Goal: Task Accomplishment & Management: Complete application form

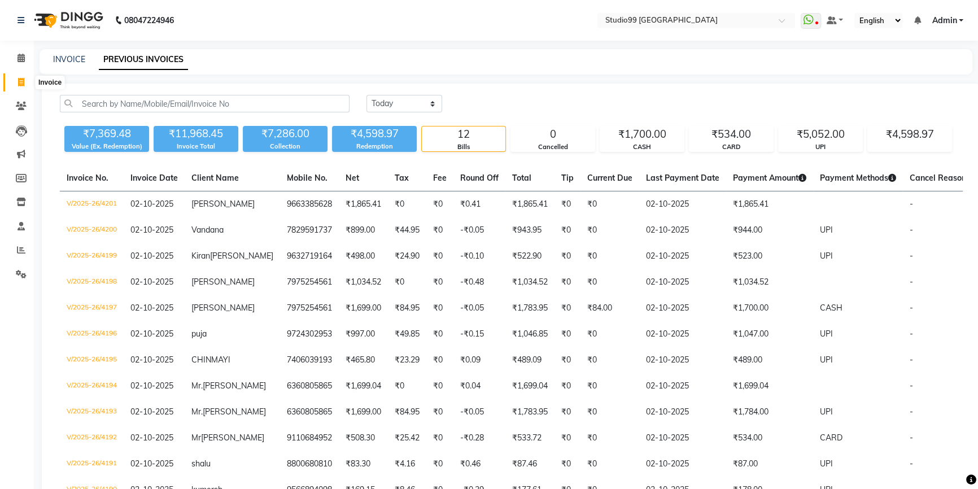
click at [20, 82] on icon at bounding box center [21, 82] width 6 height 8
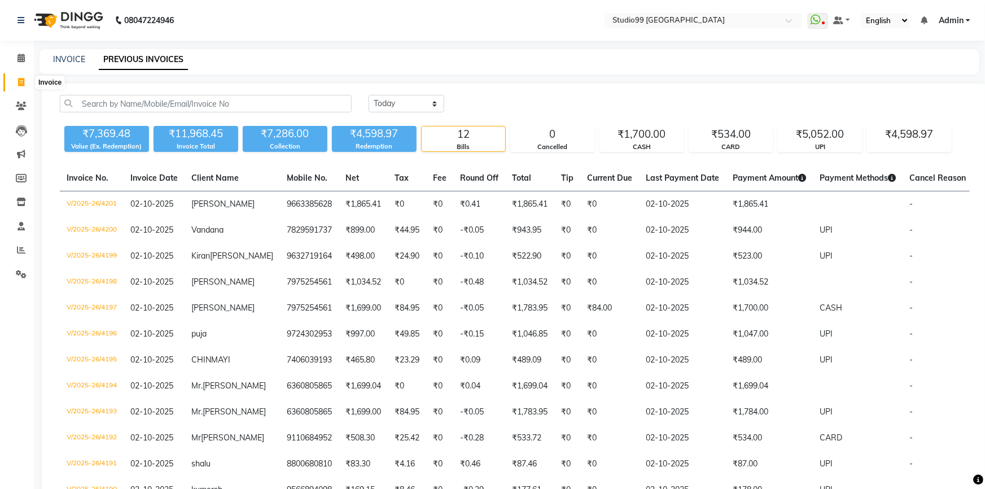
select select "6042"
select select "service"
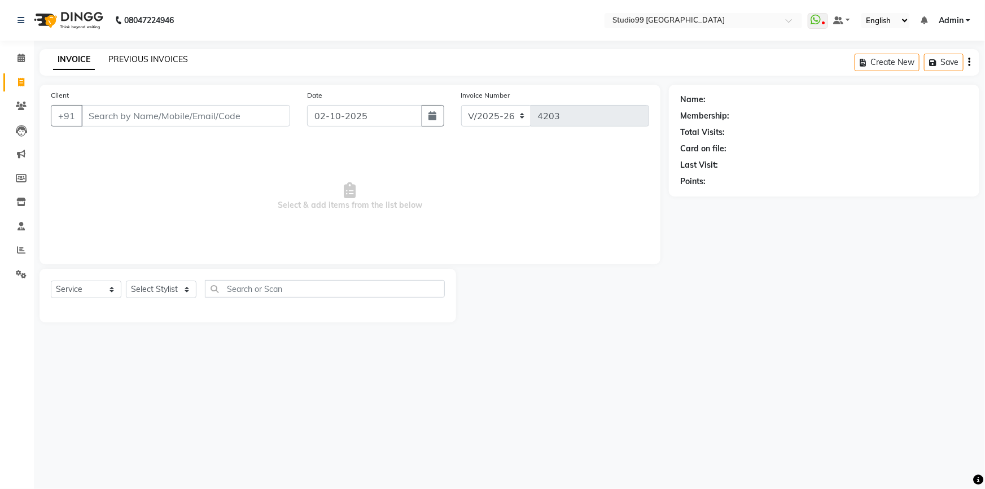
click at [165, 59] on link "PREVIOUS INVOICES" at bounding box center [148, 59] width 80 height 10
select select "6042"
select select "service"
click at [176, 295] on select "Select Stylist Admin AKSHAY AMARJIT Dina GOUTAM Gulshan MAHI Nobil Hasan PRIYA …" at bounding box center [161, 289] width 71 height 17
select select "43363"
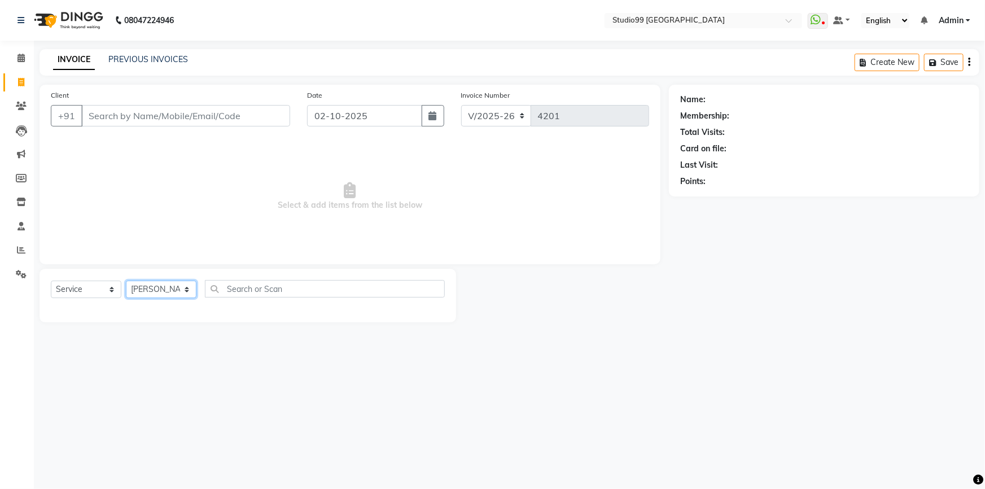
click at [126, 281] on select "Select Stylist Admin AKSHAY [PERSON_NAME] Gulshan MAHI [PERSON_NAME] PRIYA [PER…" at bounding box center [161, 289] width 71 height 17
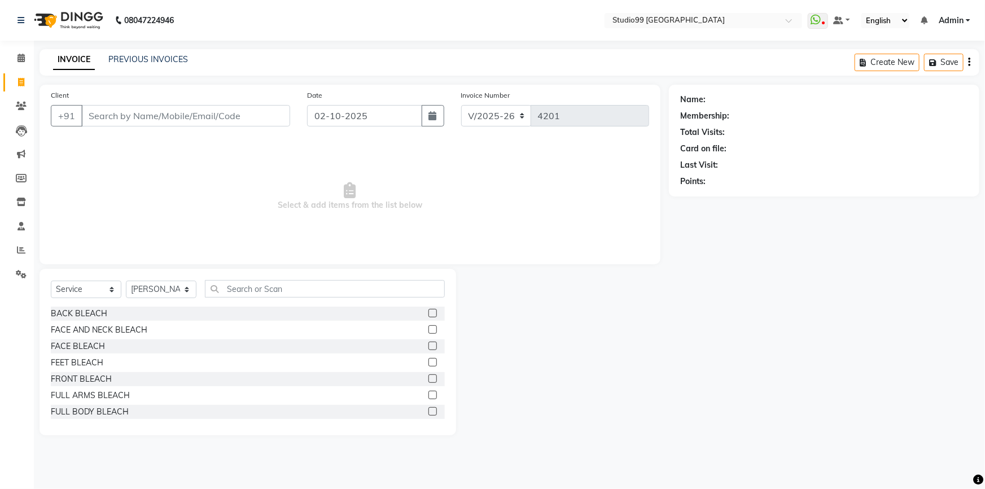
drag, startPoint x: 234, startPoint y: 277, endPoint x: 235, endPoint y: 292, distance: 14.8
click at [234, 279] on div "Select Service Product Membership Package Voucher Prepaid Gift Card Select Styl…" at bounding box center [248, 352] width 417 height 167
click at [239, 291] on input "text" at bounding box center [325, 288] width 240 height 17
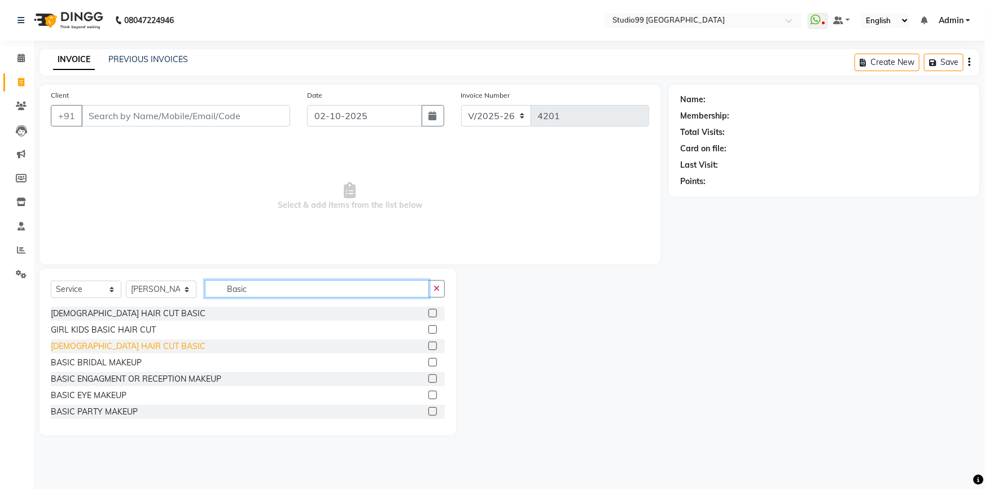
type input "Basic"
click at [123, 343] on div "[DEMOGRAPHIC_DATA] HAIR CUT BASIC" at bounding box center [128, 346] width 155 height 12
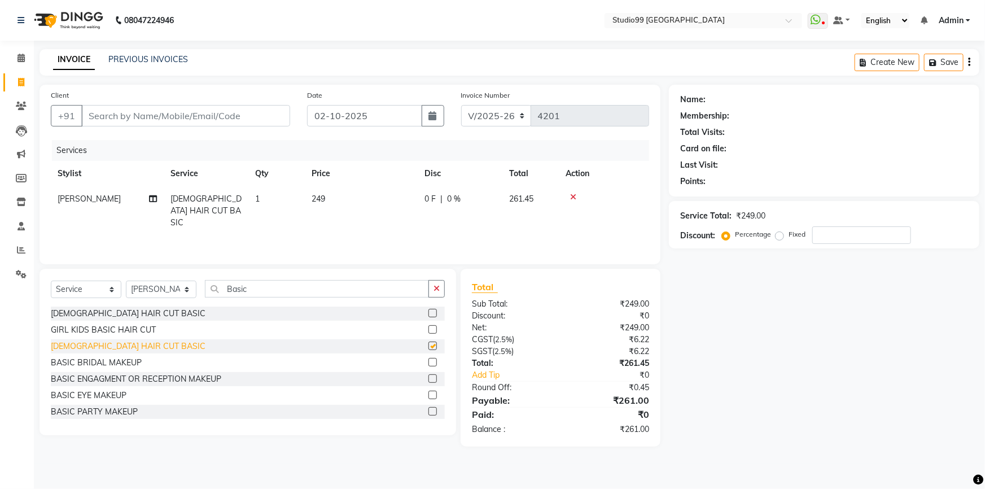
checkbox input "false"
click at [137, 114] on input "Client" at bounding box center [185, 115] width 209 height 21
type input "7"
type input "0"
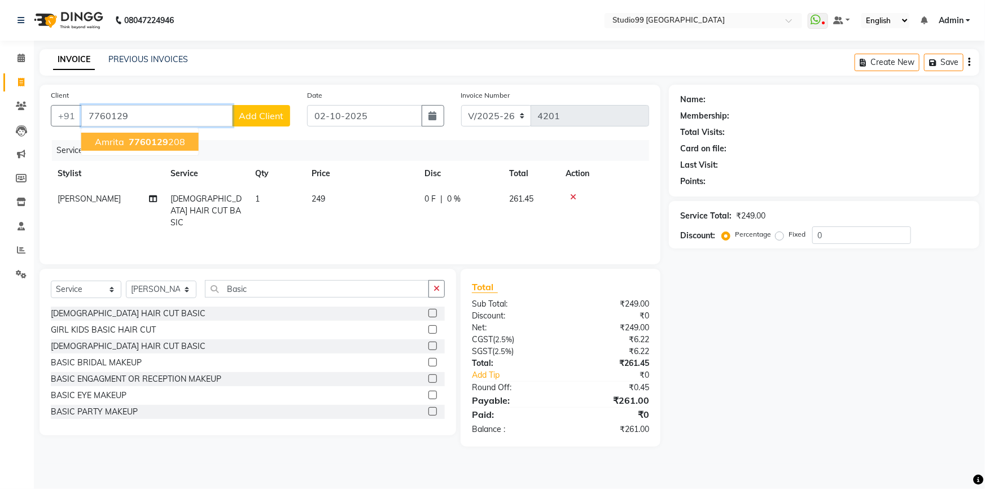
click at [135, 139] on span "7760129" at bounding box center [149, 141] width 40 height 11
type input "7760129208"
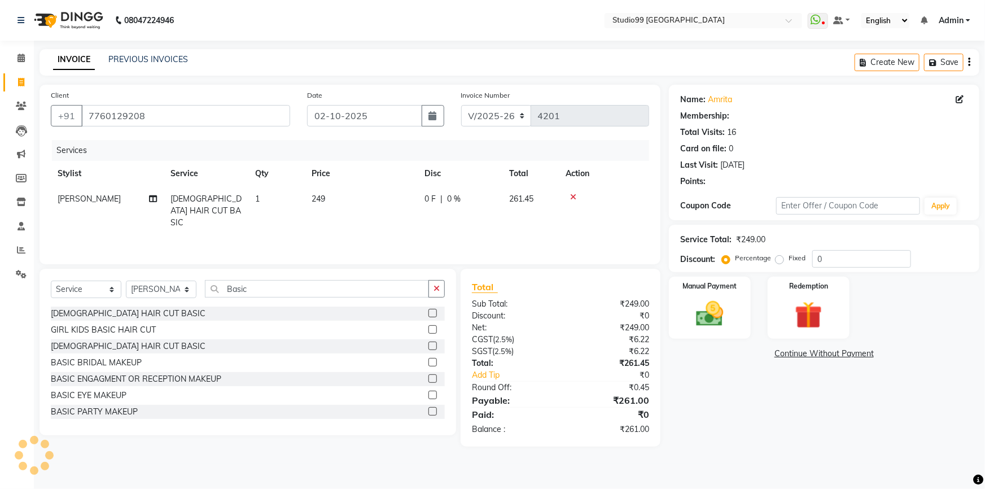
select select "2: Object"
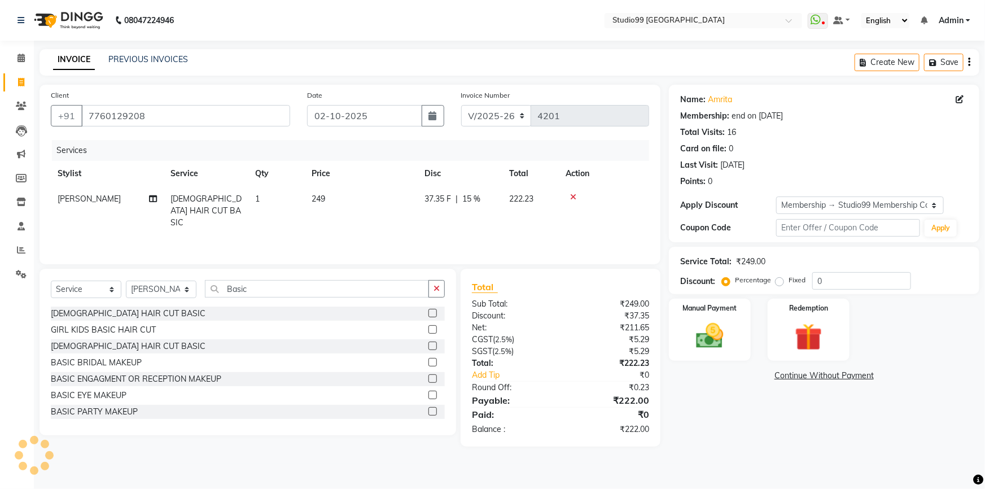
type input "15"
click at [723, 331] on img at bounding box center [710, 335] width 46 height 33
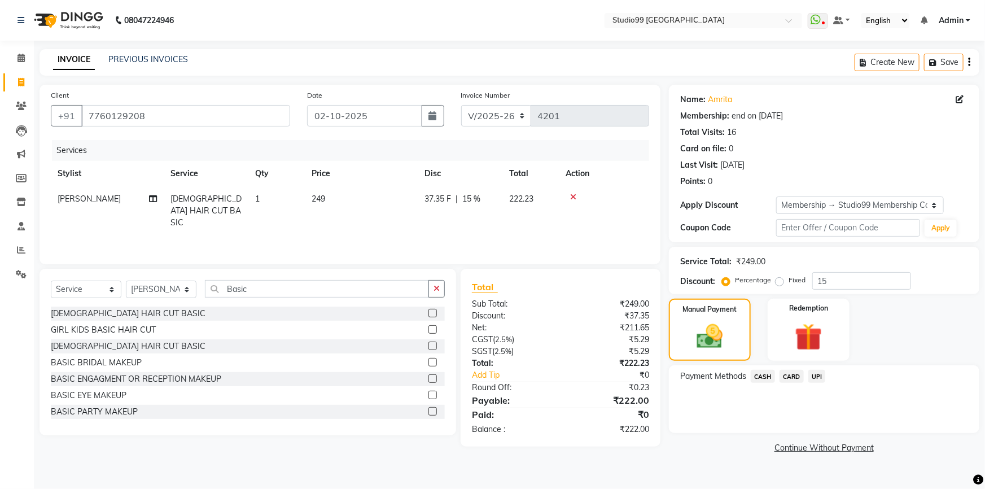
click at [761, 378] on span "CASH" at bounding box center [763, 376] width 24 height 13
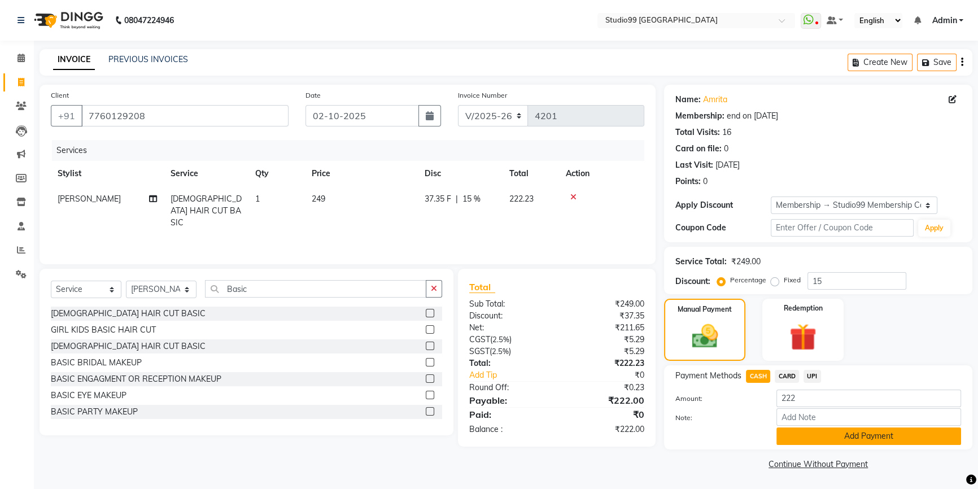
click at [827, 432] on button "Add Payment" at bounding box center [868, 435] width 185 height 17
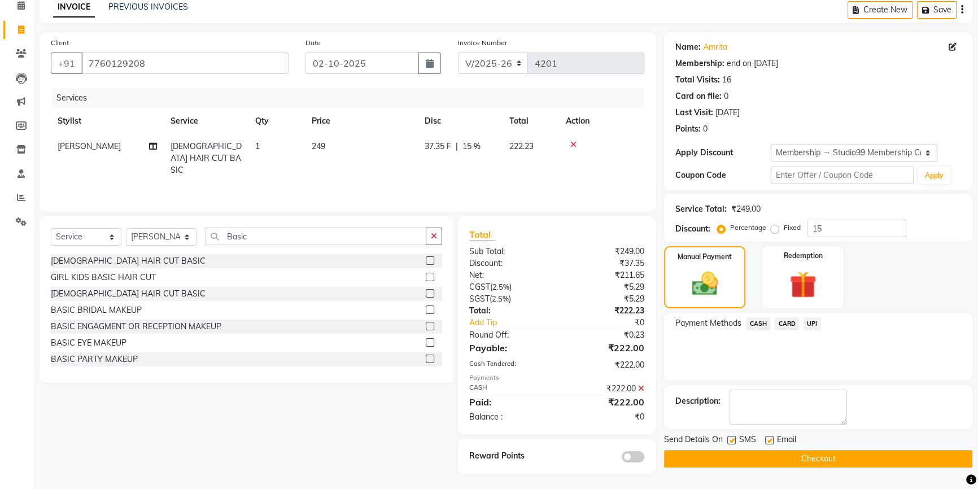
scroll to position [55, 0]
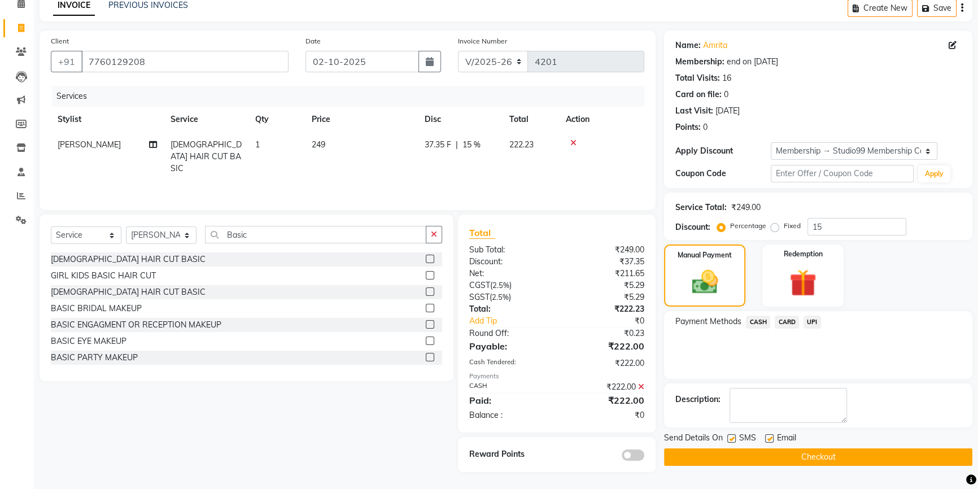
click at [820, 456] on button "Checkout" at bounding box center [818, 456] width 308 height 17
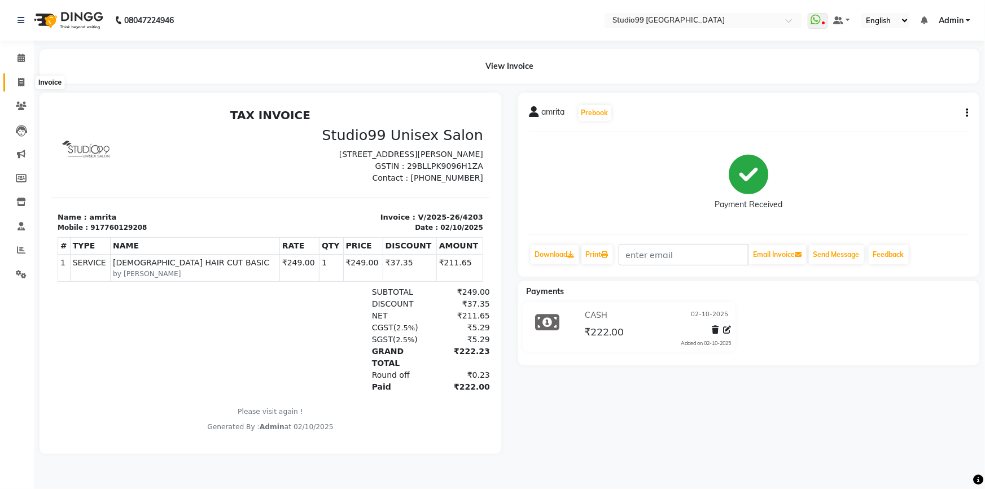
click at [19, 81] on icon at bounding box center [21, 82] width 6 height 8
select select "service"
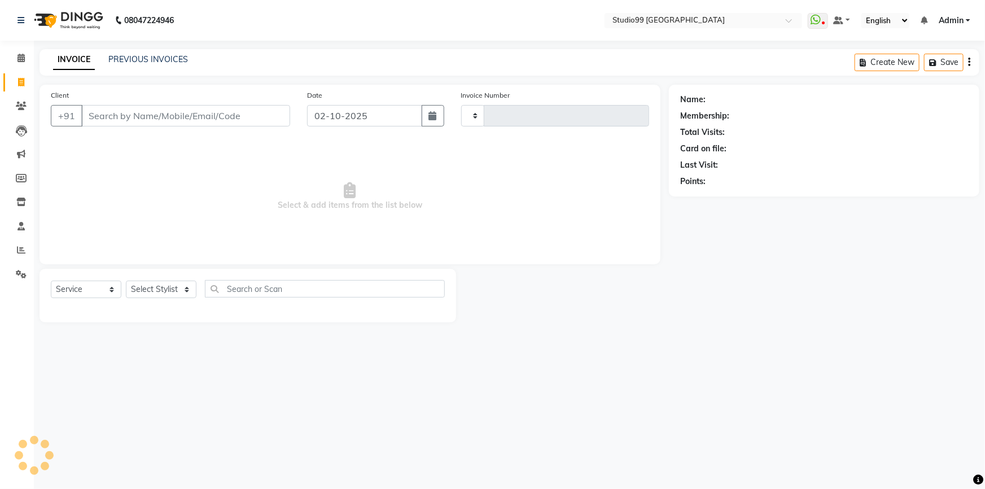
type input "4204"
select select "6042"
select select "service"
click at [156, 291] on select "Select Stylist Admin AKSHAY [PERSON_NAME] Gulshan MAHI [PERSON_NAME] PRIYA [PER…" at bounding box center [161, 289] width 71 height 17
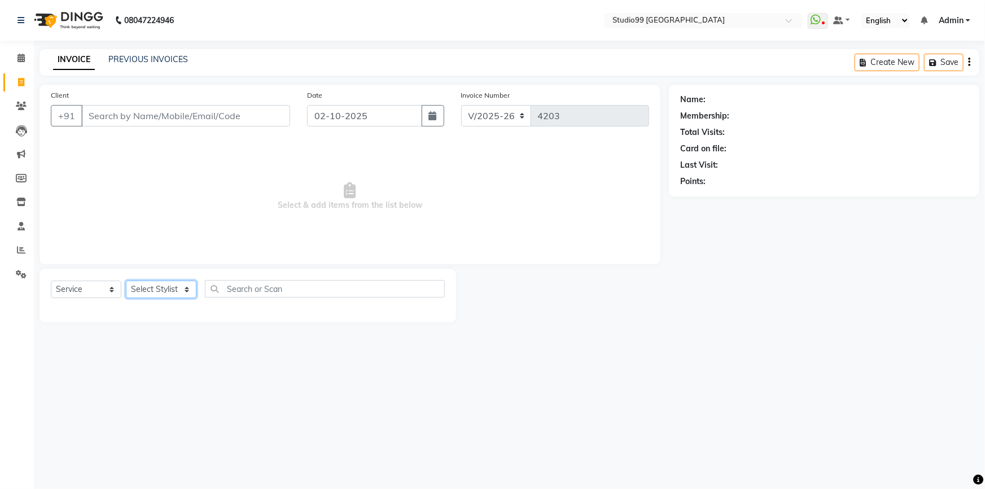
select select "43361"
click at [126, 281] on select "Select Stylist Admin AKSHAY [PERSON_NAME] Gulshan MAHI [PERSON_NAME] PRIYA [PER…" at bounding box center [161, 289] width 71 height 17
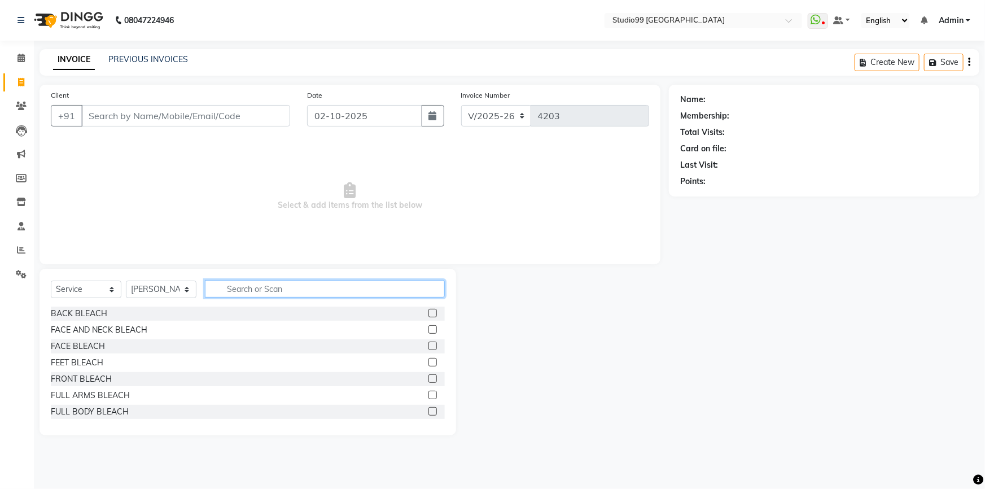
click at [231, 288] on input "text" at bounding box center [325, 288] width 240 height 17
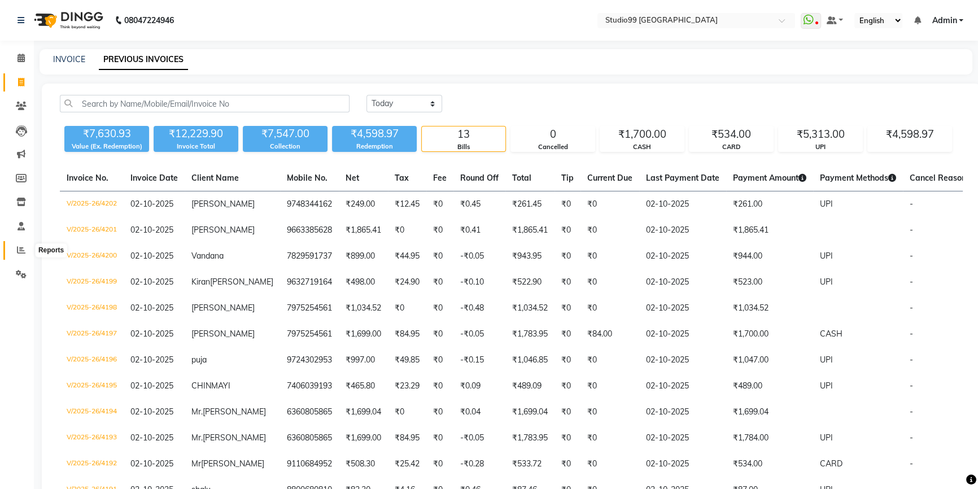
click at [23, 248] on icon at bounding box center [21, 250] width 8 height 8
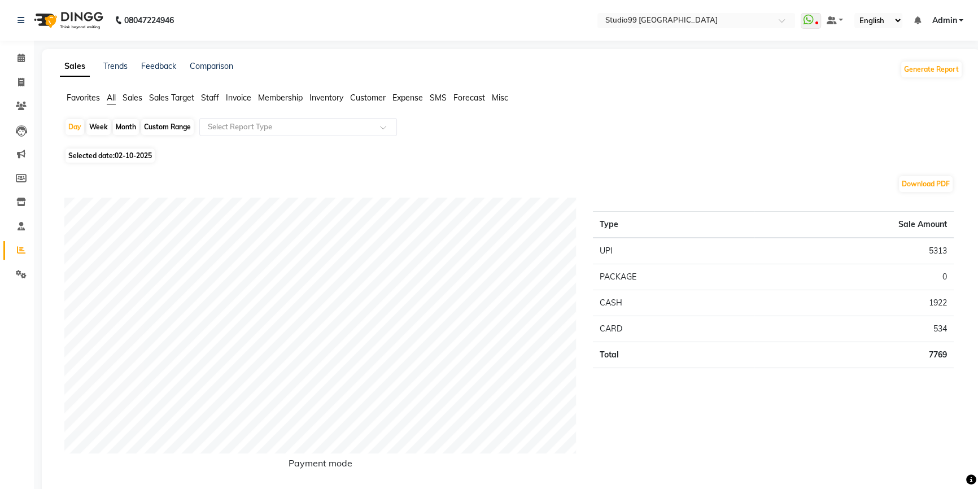
click at [211, 93] on span "Staff" at bounding box center [210, 98] width 18 height 10
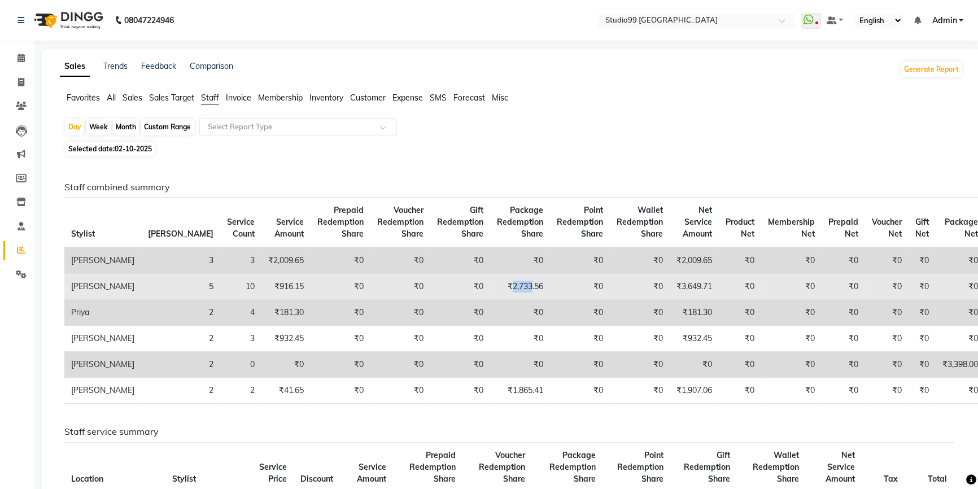
drag, startPoint x: 457, startPoint y: 287, endPoint x: 477, endPoint y: 282, distance: 20.8
click at [490, 282] on td "₹2,733.56" at bounding box center [520, 287] width 60 height 26
drag, startPoint x: 132, startPoint y: 286, endPoint x: 138, endPoint y: 286, distance: 6.2
click at [141, 286] on td "5" at bounding box center [180, 287] width 79 height 26
drag, startPoint x: 640, startPoint y: 284, endPoint x: 658, endPoint y: 286, distance: 18.7
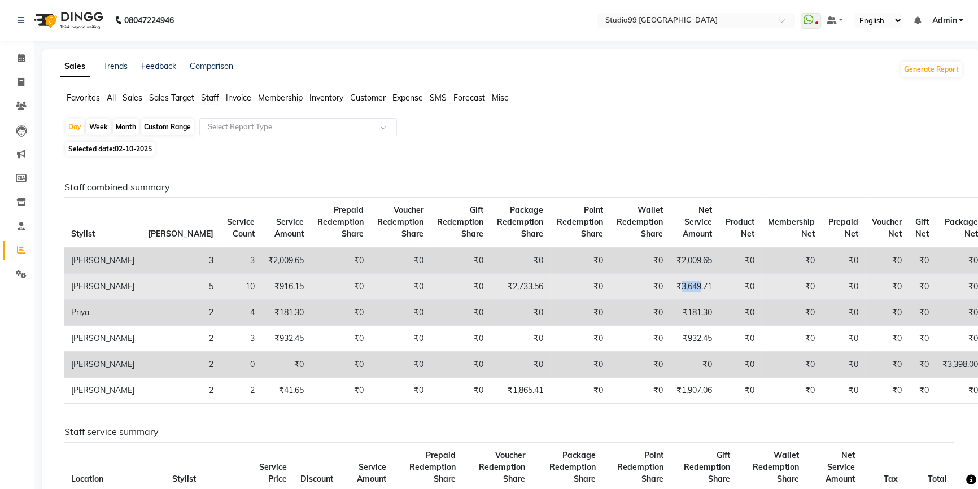
click at [669, 286] on td "₹3,649.71" at bounding box center [693, 287] width 49 height 26
drag, startPoint x: 457, startPoint y: 287, endPoint x: 482, endPoint y: 286, distance: 24.9
click at [490, 286] on td "₹2,733.56" at bounding box center [520, 287] width 60 height 26
drag, startPoint x: 638, startPoint y: 285, endPoint x: 660, endPoint y: 287, distance: 22.7
click at [669, 287] on td "₹3,649.71" at bounding box center [693, 287] width 49 height 26
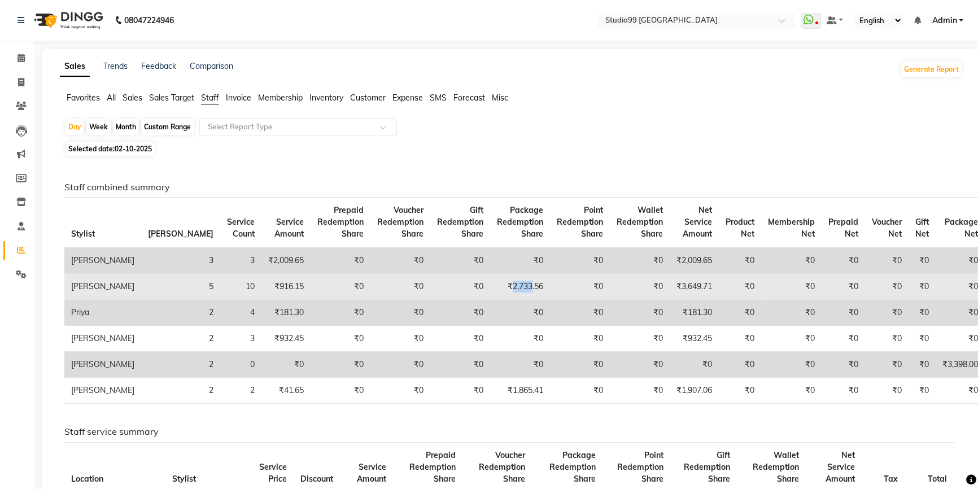
drag, startPoint x: 457, startPoint y: 287, endPoint x: 479, endPoint y: 284, distance: 21.6
click at [490, 284] on td "₹2,733.56" at bounding box center [520, 287] width 60 height 26
drag, startPoint x: 639, startPoint y: 284, endPoint x: 658, endPoint y: 286, distance: 18.8
click at [669, 286] on td "₹3,649.71" at bounding box center [693, 287] width 49 height 26
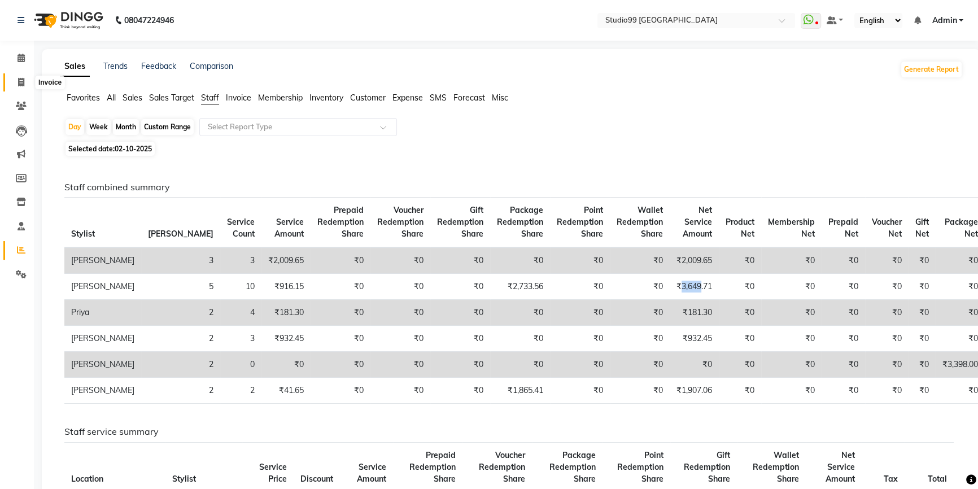
click at [20, 83] on icon at bounding box center [21, 82] width 6 height 8
select select "6042"
select select "service"
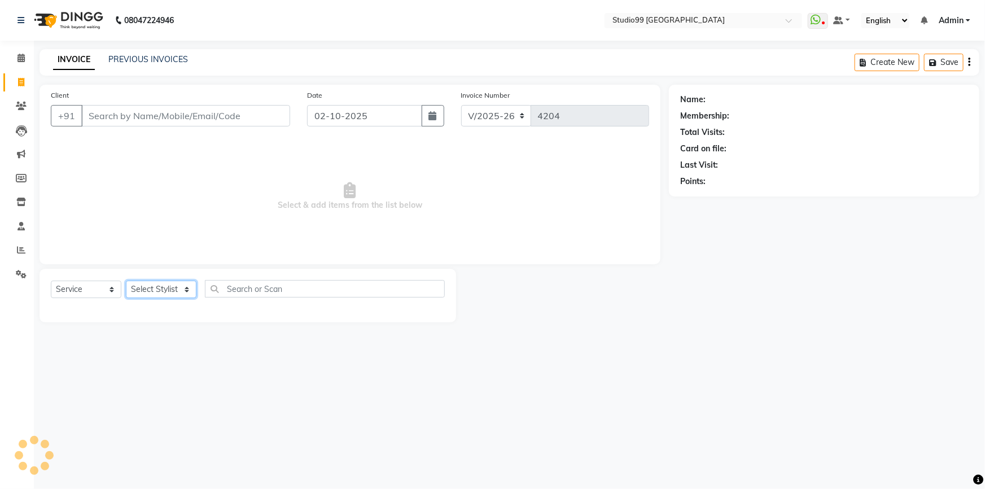
click at [161, 294] on select "Select Stylist" at bounding box center [161, 289] width 71 height 17
select select "91642"
click at [126, 281] on select "Select Stylist Admin AKSHAY AMARJIT Dina GOUTAM Gulshan MAHI Nobil Hasan PRIYA …" at bounding box center [161, 289] width 71 height 17
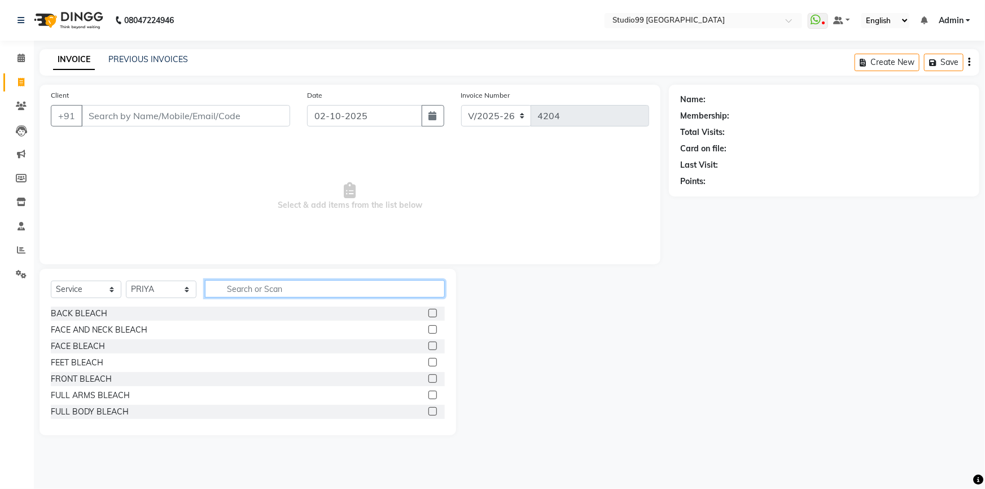
drag, startPoint x: 251, startPoint y: 290, endPoint x: 322, endPoint y: 301, distance: 71.5
click at [252, 290] on input "text" at bounding box center [325, 288] width 240 height 17
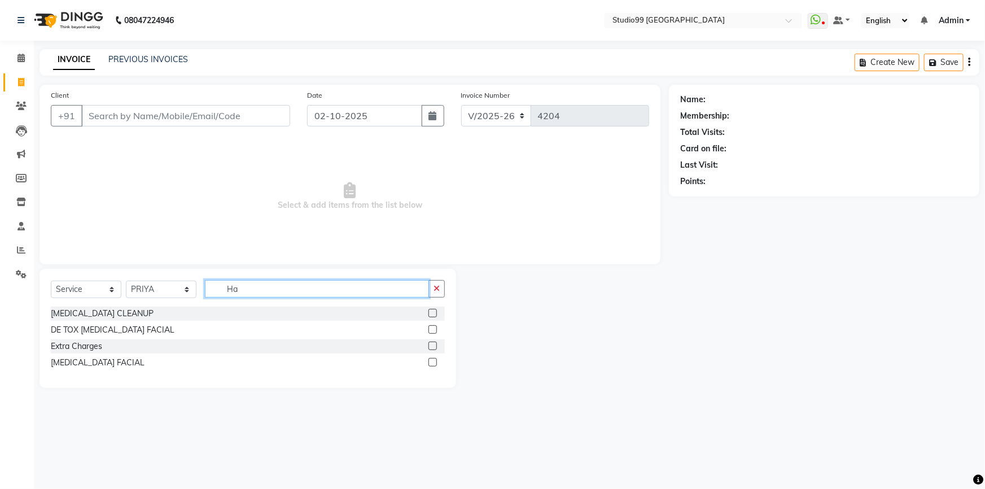
type input "H"
type input "her"
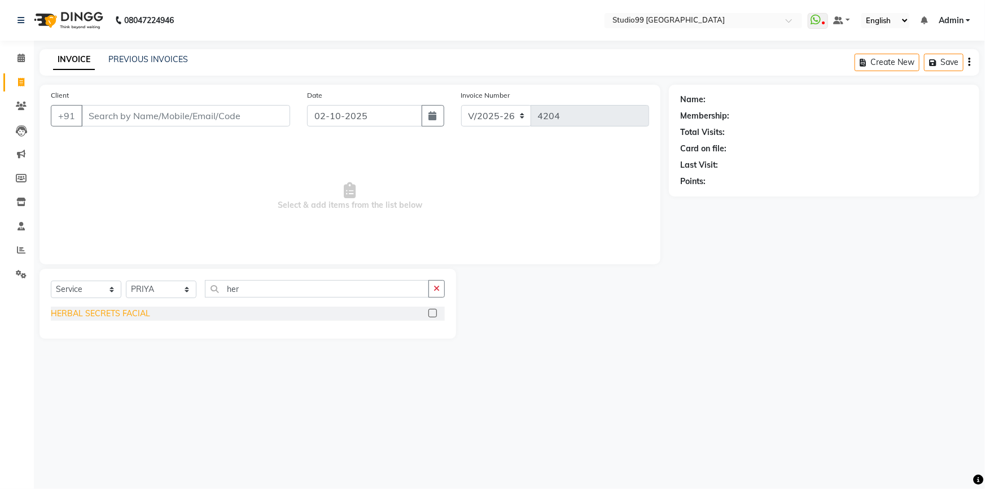
click at [119, 310] on div "HERBAL SECRETS FACIAL" at bounding box center [100, 314] width 99 height 12
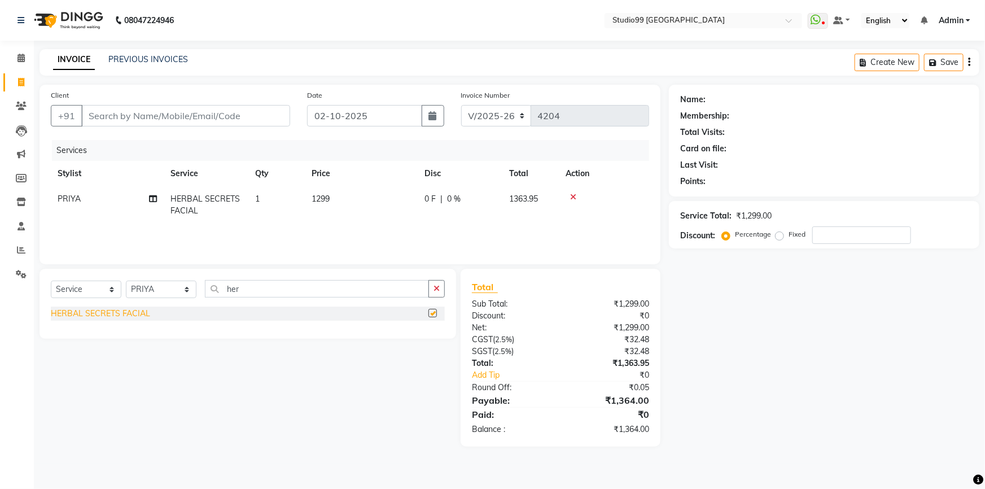
checkbox input "false"
drag, startPoint x: 242, startPoint y: 290, endPoint x: 224, endPoint y: 290, distance: 18.1
click at [224, 290] on input "her" at bounding box center [317, 288] width 224 height 17
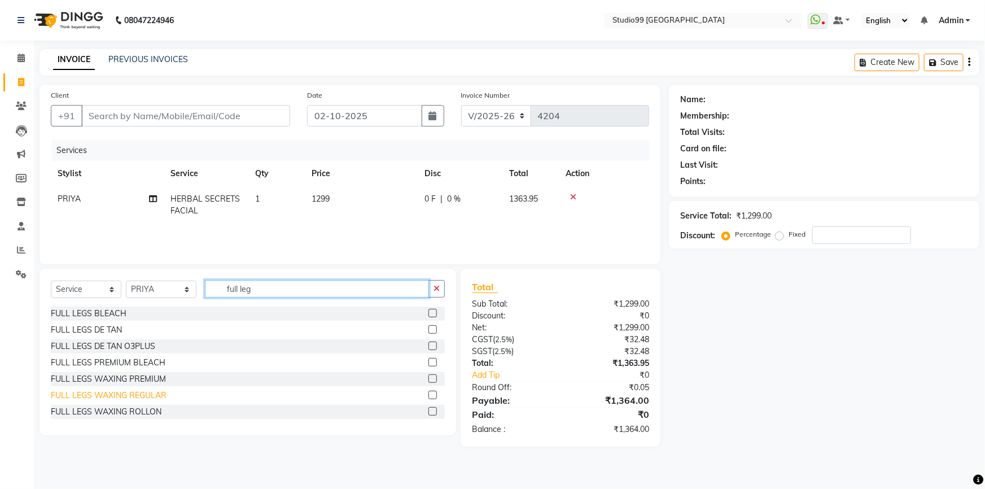
type input "full leg"
click at [132, 391] on div "FULL LEGS WAXING REGULAR" at bounding box center [109, 395] width 116 height 12
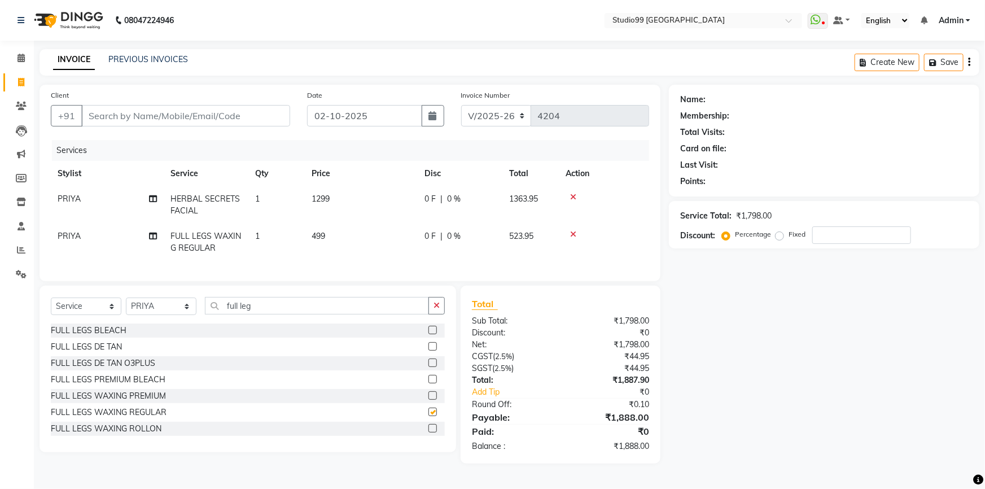
checkbox input "false"
drag, startPoint x: 272, startPoint y: 319, endPoint x: 184, endPoint y: 322, distance: 88.1
click at [183, 322] on div "Select Service Product Membership Package Voucher Prepaid Gift Card Select Styl…" at bounding box center [248, 310] width 394 height 27
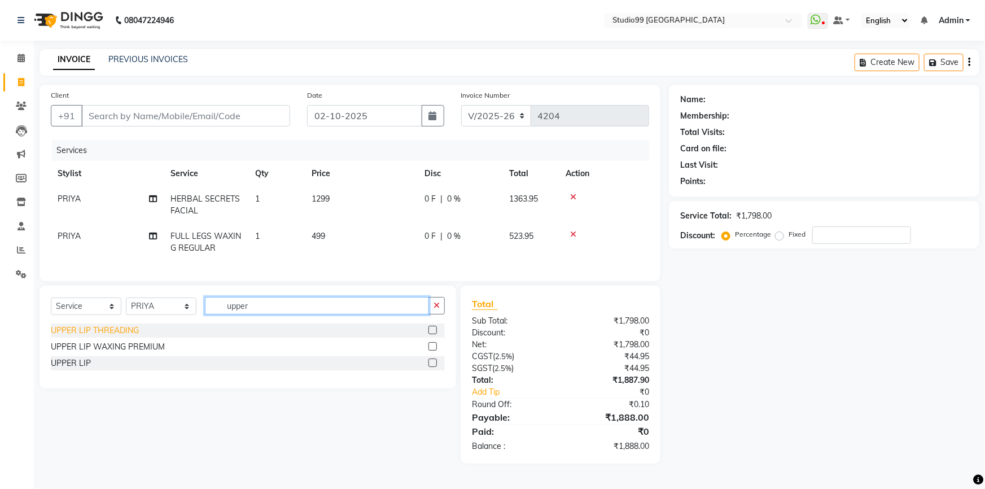
type input "upper"
click at [84, 336] on div "UPPER LIP THREADING" at bounding box center [95, 331] width 88 height 12
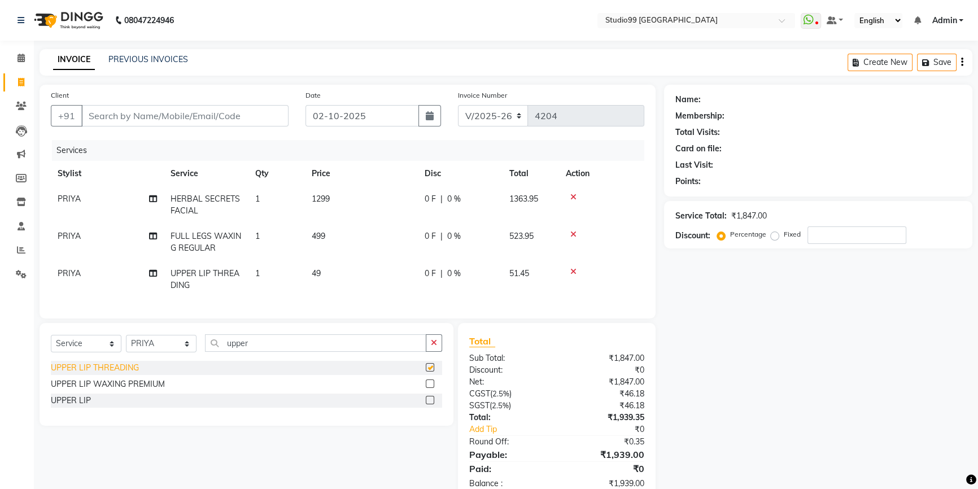
checkbox input "false"
click at [176, 115] on input "Client" at bounding box center [184, 115] width 207 height 21
type input "9"
type input "0"
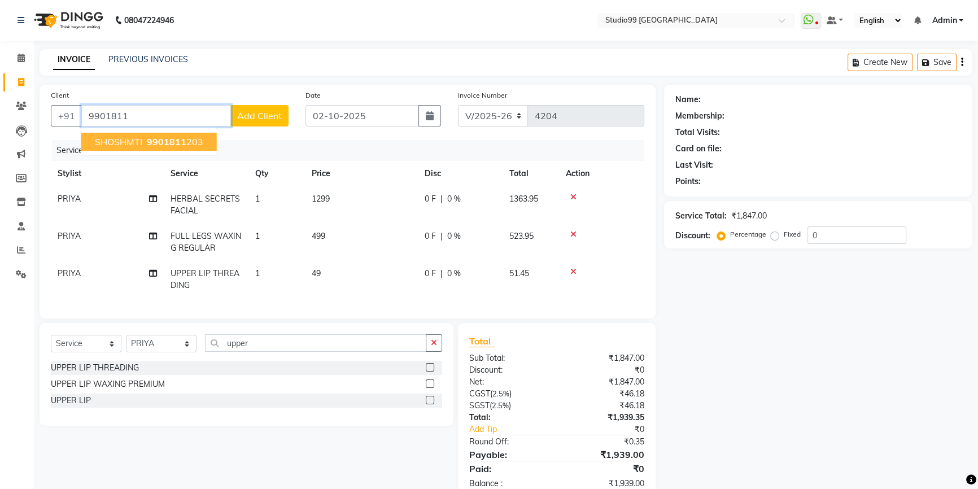
click at [124, 142] on span "SHOSHMTI" at bounding box center [118, 141] width 47 height 11
type input "9901811203"
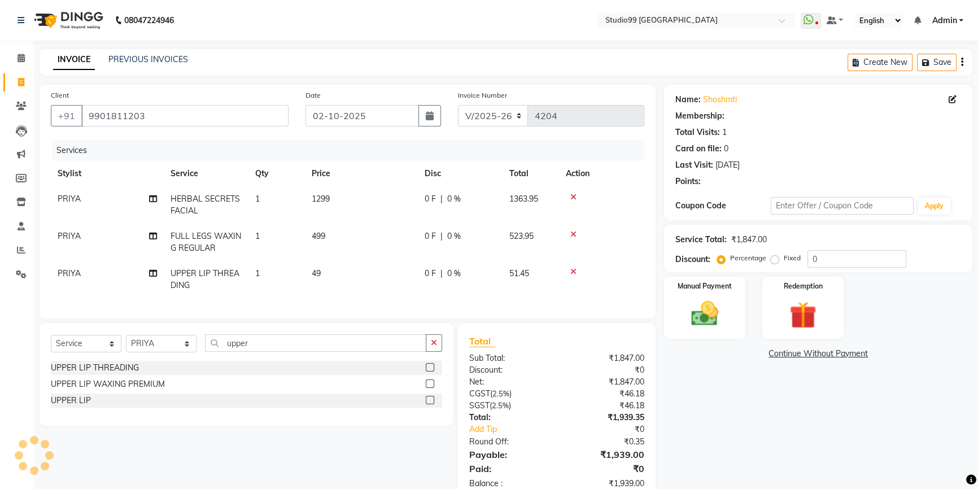
select select "1: Object"
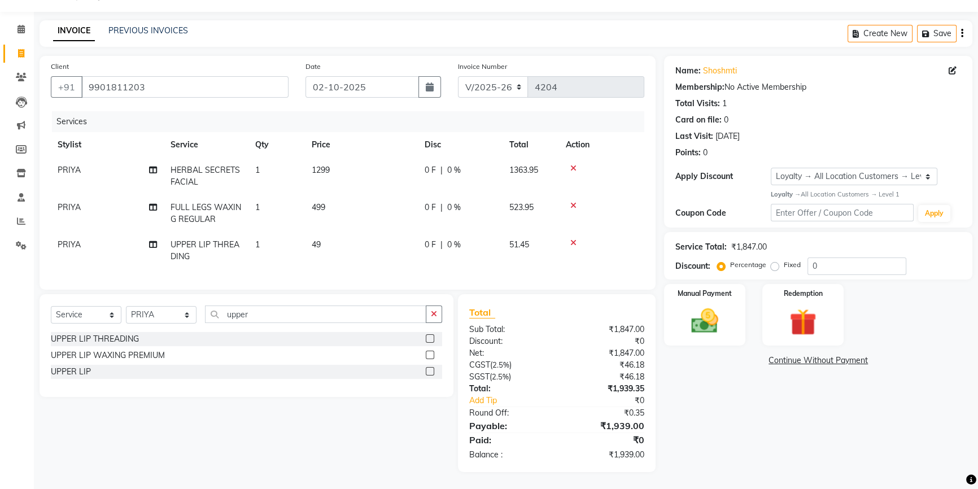
scroll to position [37, 0]
click at [701, 322] on img at bounding box center [705, 321] width 46 height 32
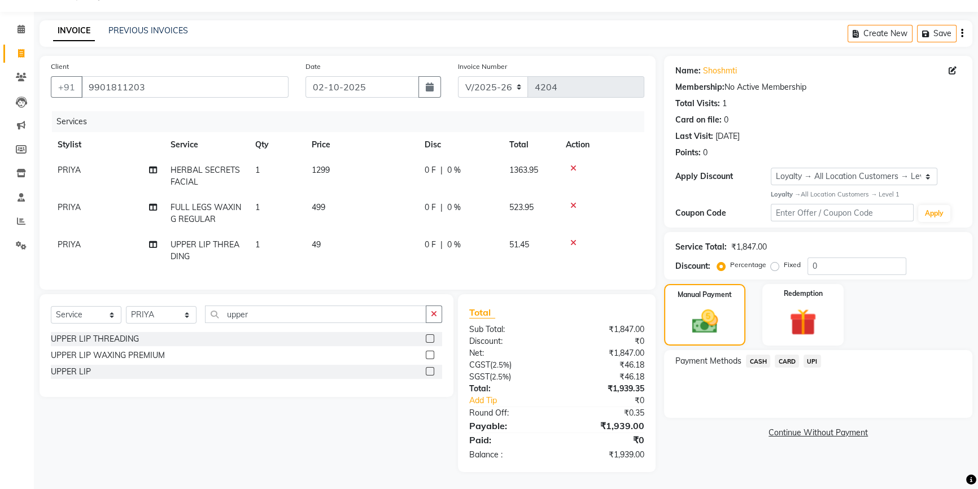
click at [813, 354] on span "UPI" at bounding box center [811, 360] width 17 height 13
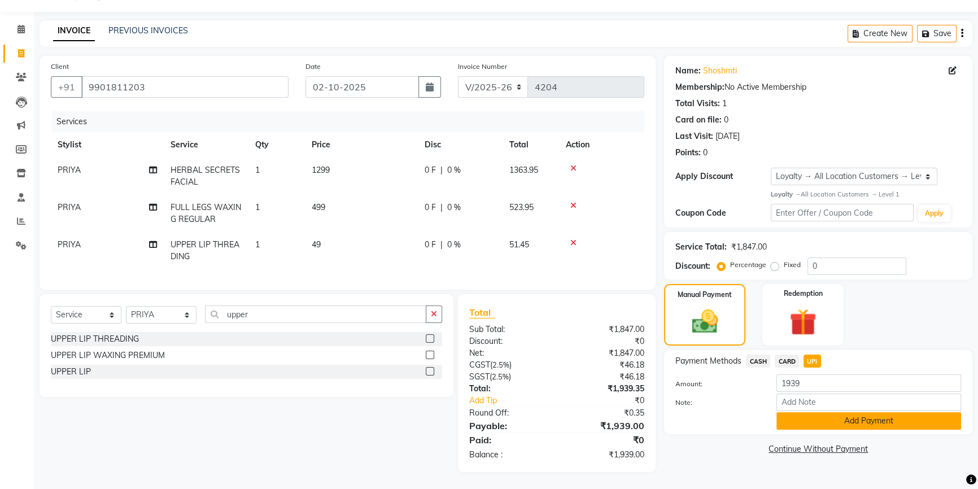
click at [841, 413] on button "Add Payment" at bounding box center [868, 420] width 185 height 17
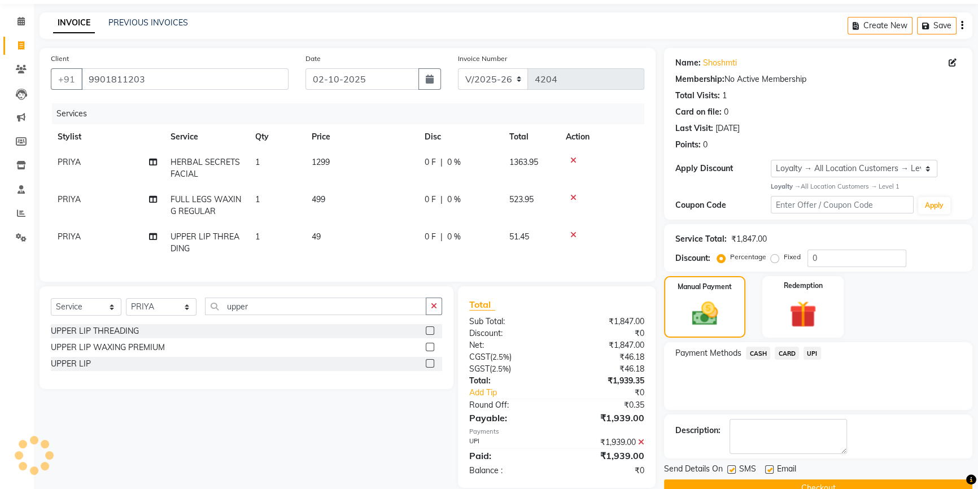
scroll to position [116, 0]
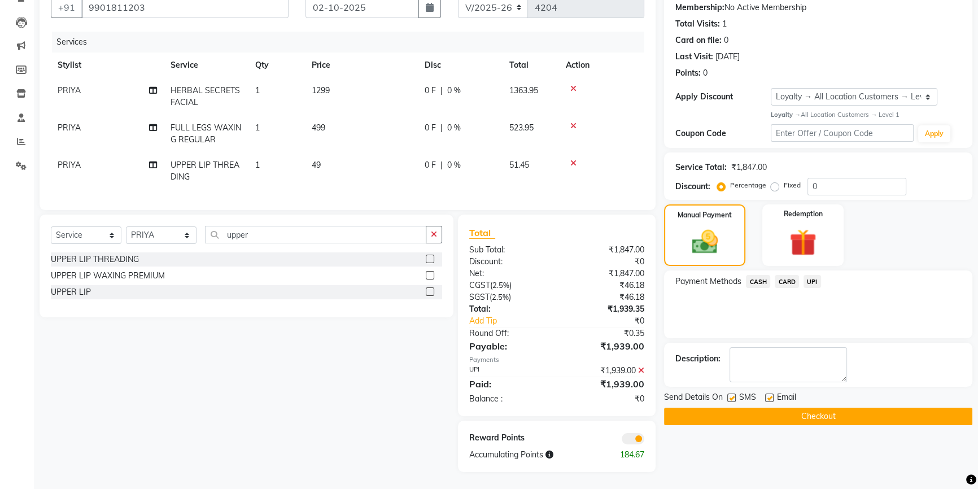
click at [837, 411] on button "Checkout" at bounding box center [818, 416] width 308 height 17
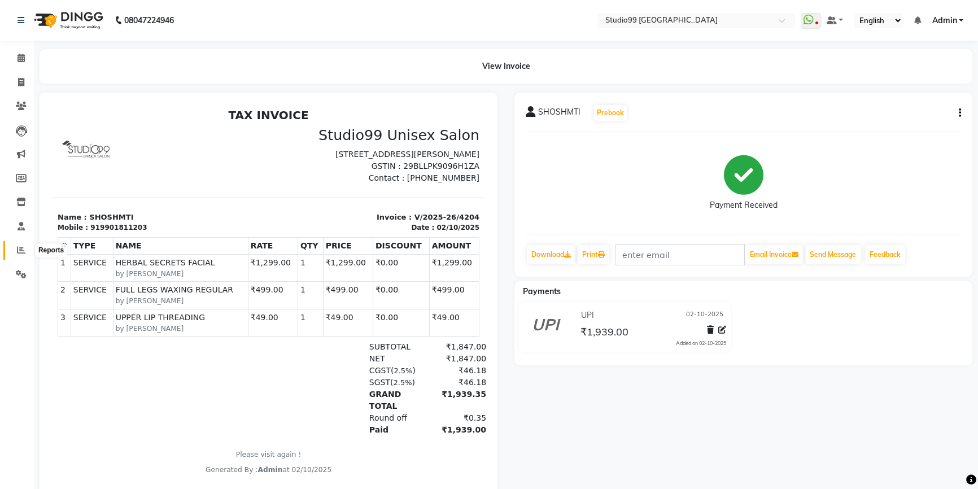
click at [20, 251] on icon at bounding box center [21, 250] width 8 height 8
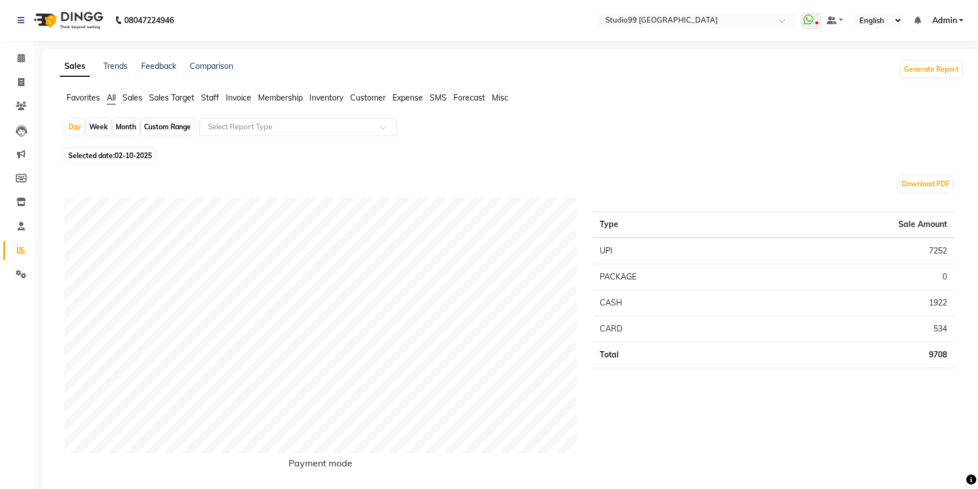
click at [205, 100] on span "Staff" at bounding box center [210, 98] width 18 height 10
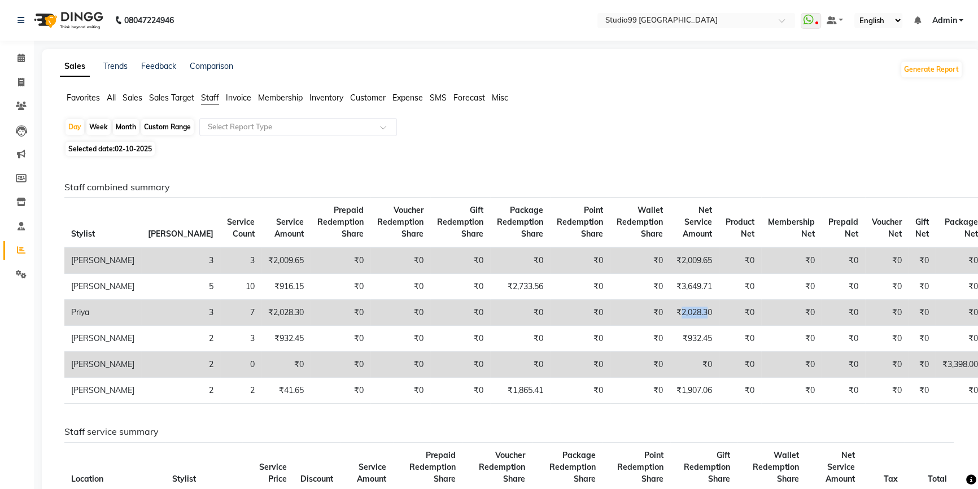
drag, startPoint x: 640, startPoint y: 326, endPoint x: 666, endPoint y: 326, distance: 26.0
click at [669, 326] on td "₹2,028.30" at bounding box center [693, 313] width 49 height 26
drag, startPoint x: 618, startPoint y: 27, endPoint x: 392, endPoint y: 46, distance: 226.0
click at [392, 46] on div "08047224946 Select Location × Studio99 Unisex Salon, Sarjapura Main Road WhatsA…" at bounding box center [489, 443] width 978 height 887
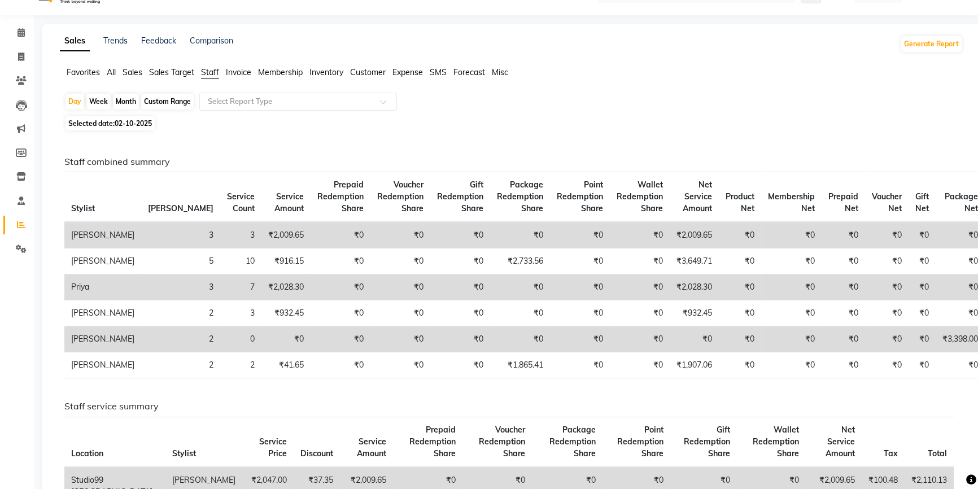
scroll to position [51, 0]
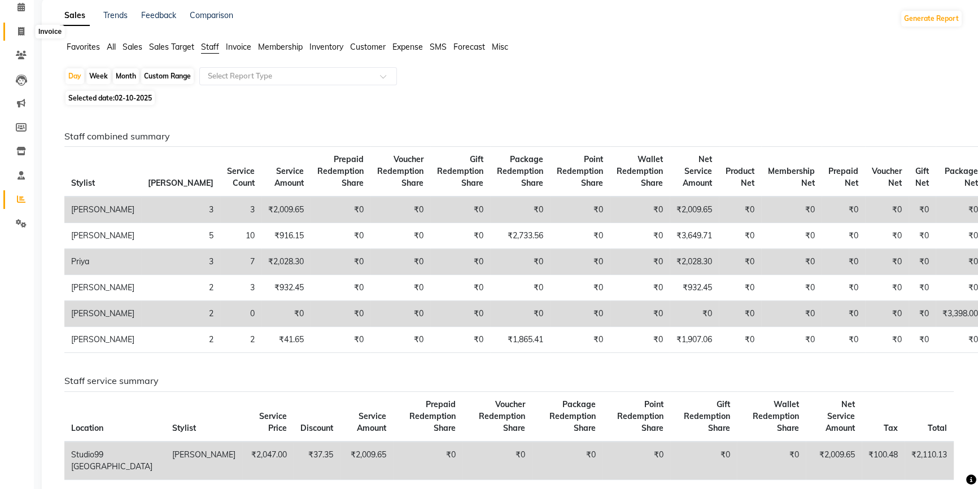
click at [18, 29] on icon at bounding box center [21, 31] width 6 height 8
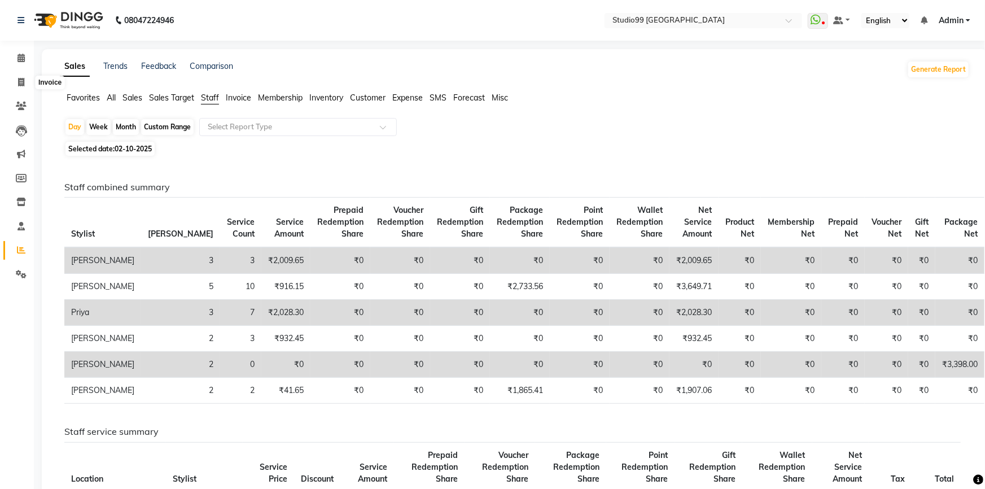
select select "6042"
select select "service"
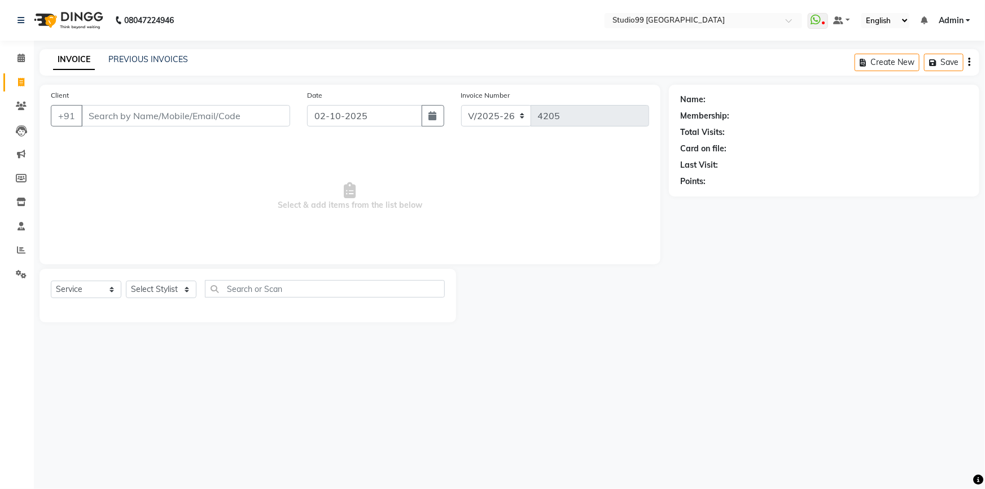
drag, startPoint x: 146, startPoint y: 116, endPoint x: 283, endPoint y: 93, distance: 139.0
click at [147, 115] on input "Client" at bounding box center [185, 115] width 209 height 21
click at [154, 294] on select "Select Stylist Admin AKSHAY AMARJIT Dina GOUTAM Gulshan MAHI Nobil Hasan PRIYA …" at bounding box center [161, 289] width 71 height 17
select select "43360"
click at [126, 281] on select "Select Stylist Admin AKSHAY AMARJIT Dina GOUTAM Gulshan MAHI Nobil Hasan PRIYA …" at bounding box center [161, 289] width 71 height 17
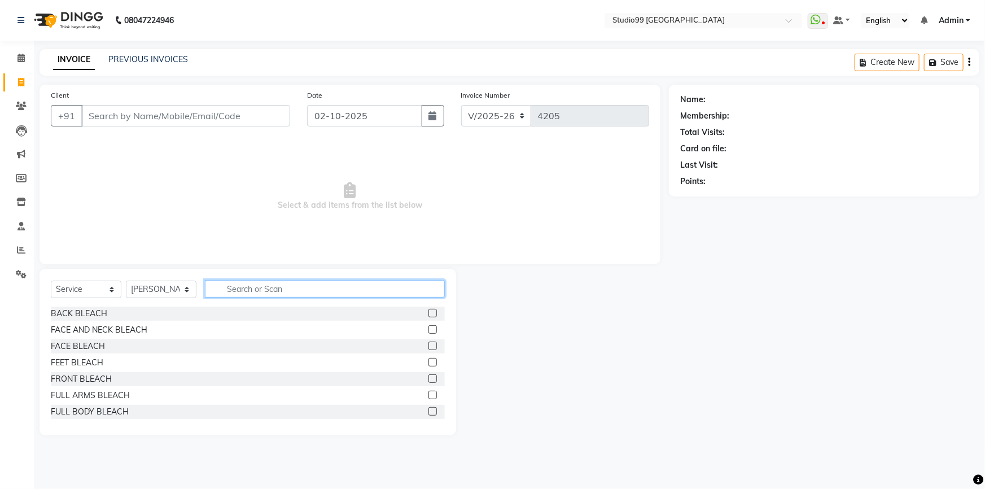
click at [243, 287] on input "text" at bounding box center [325, 288] width 240 height 17
type input "UPPEr"
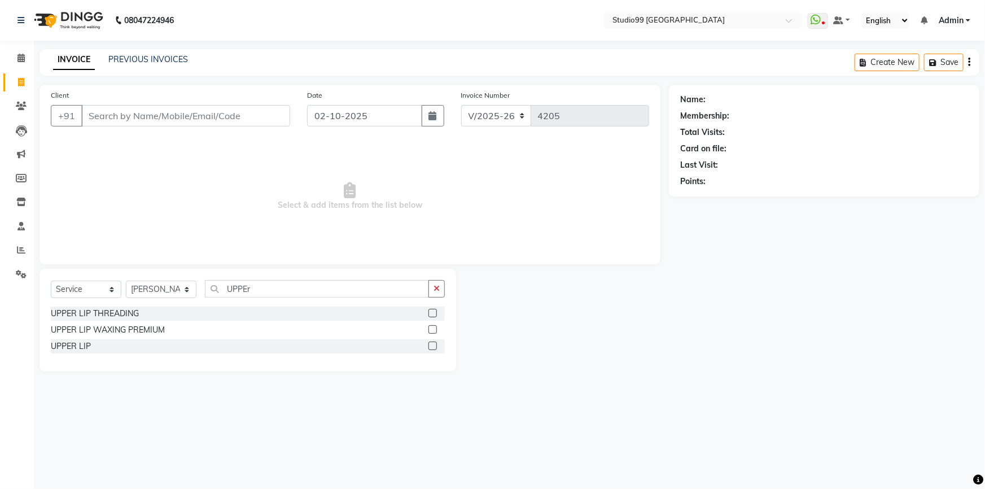
click at [83, 307] on div "UPPER LIP THREADING" at bounding box center [248, 314] width 394 height 14
click at [111, 314] on div "UPPER LIP THREADING" at bounding box center [95, 314] width 88 height 12
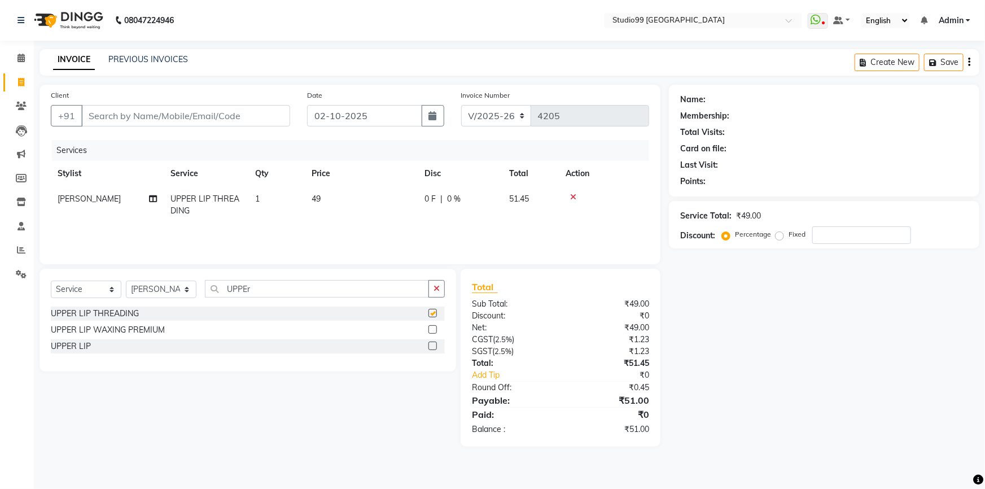
checkbox input "false"
drag, startPoint x: 180, startPoint y: 270, endPoint x: 170, endPoint y: 265, distance: 11.1
click at [168, 267] on div "Client +91 Date 02-10-2025 Invoice Number V/2025 V/2025-26 4205 Services Stylis…" at bounding box center [350, 266] width 638 height 362
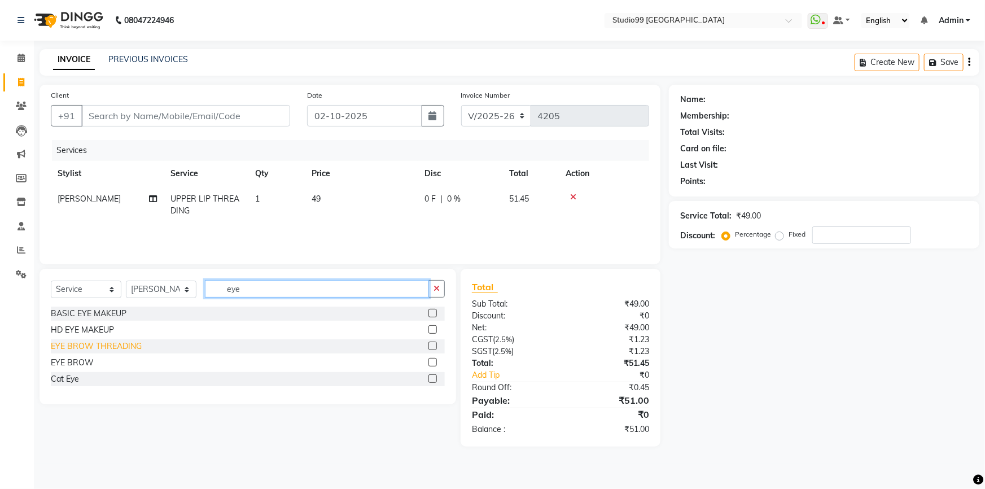
type input "eye"
click at [65, 340] on div "EYE BROW THREADING" at bounding box center [96, 346] width 91 height 12
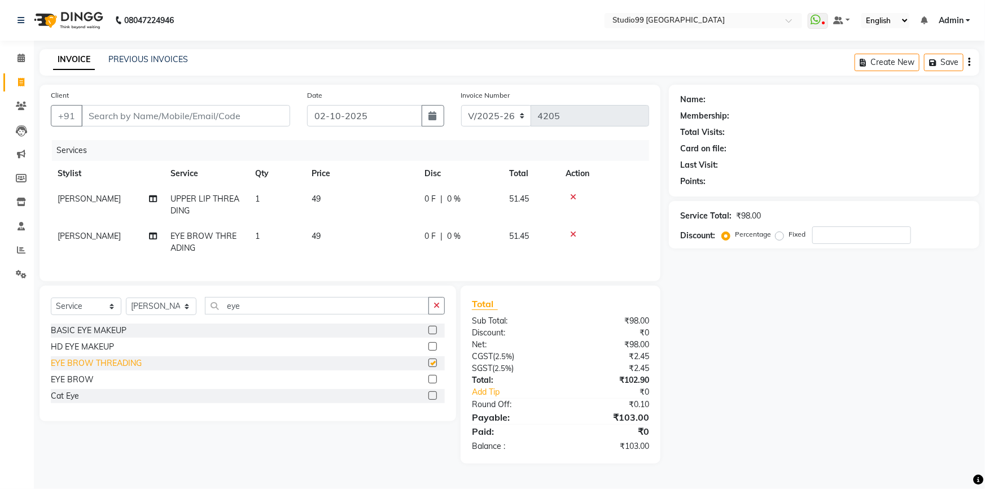
checkbox input "false"
drag, startPoint x: 249, startPoint y: 312, endPoint x: 207, endPoint y: 304, distance: 43.2
click at [204, 305] on div "Select Service Product Membership Package Voucher Prepaid Gift Card Select Styl…" at bounding box center [248, 310] width 394 height 27
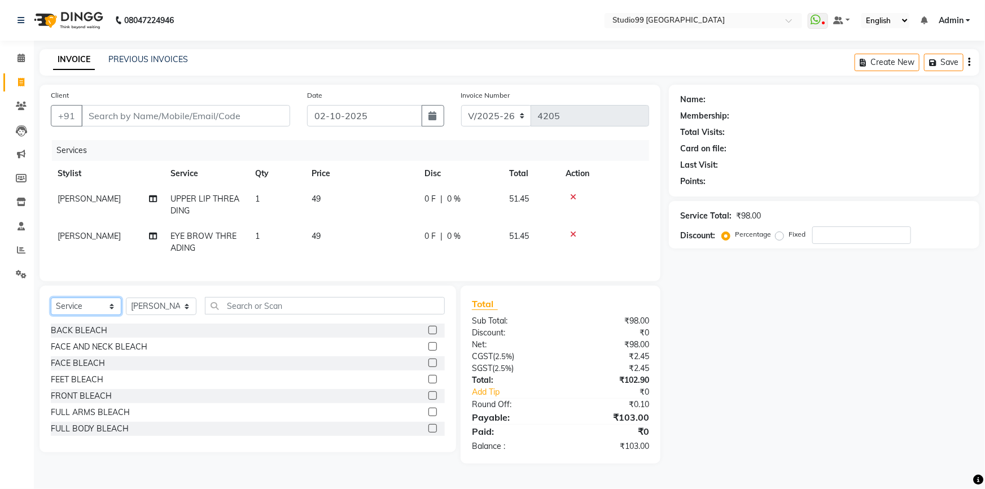
click at [85, 315] on select "Select Service Product Membership Package Voucher Prepaid Gift Card" at bounding box center [86, 305] width 71 height 17
select select "package"
click at [51, 305] on select "Select Service Product Membership Package Voucher Prepaid Gift Card" at bounding box center [86, 305] width 71 height 17
click at [145, 315] on select "Select Stylist Admin AKSHAY AMARJIT Dina GOUTAM Gulshan MAHI Nobil Hasan PRIYA …" at bounding box center [161, 305] width 71 height 17
select select "43358"
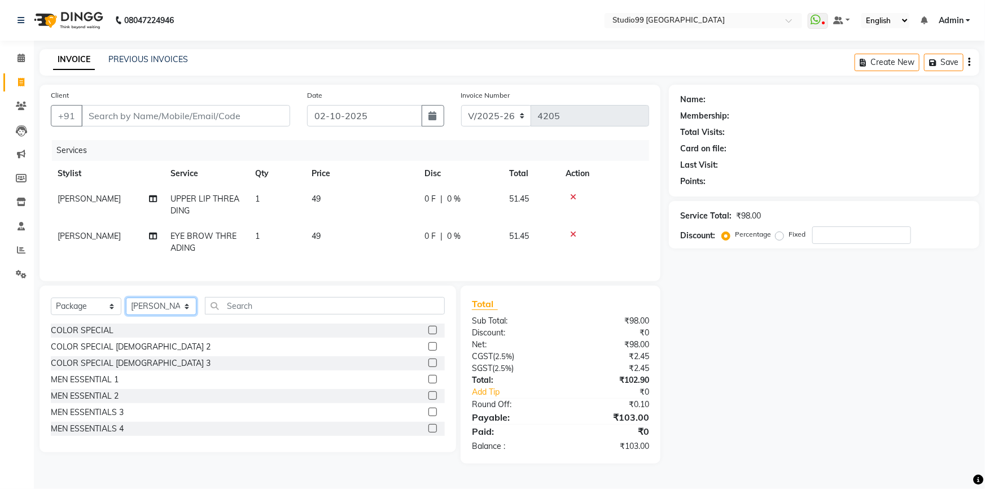
click at [126, 305] on select "Select Stylist Admin AKSHAY AMARJIT Dina GOUTAM Gulshan MAHI Nobil Hasan PRIYA …" at bounding box center [161, 305] width 71 height 17
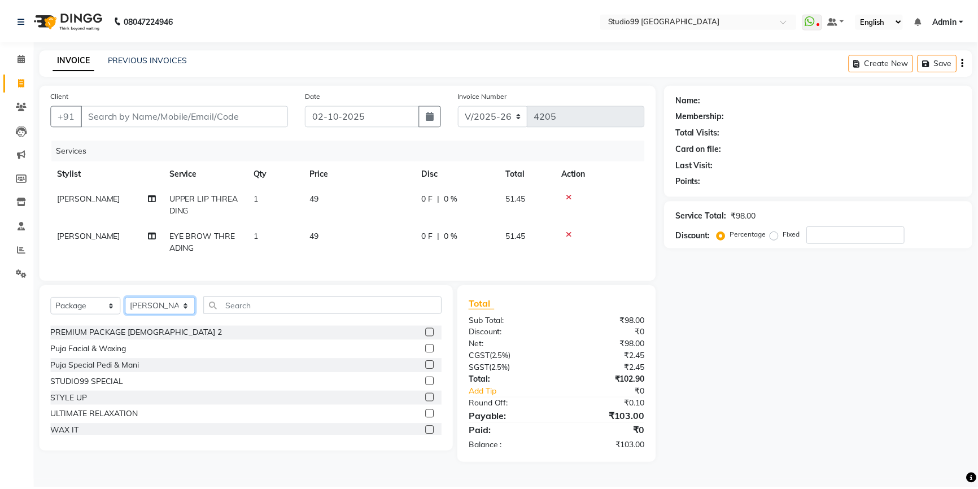
scroll to position [165, 0]
click at [94, 368] on div "Puja Special Pedi & Mani" at bounding box center [95, 362] width 89 height 12
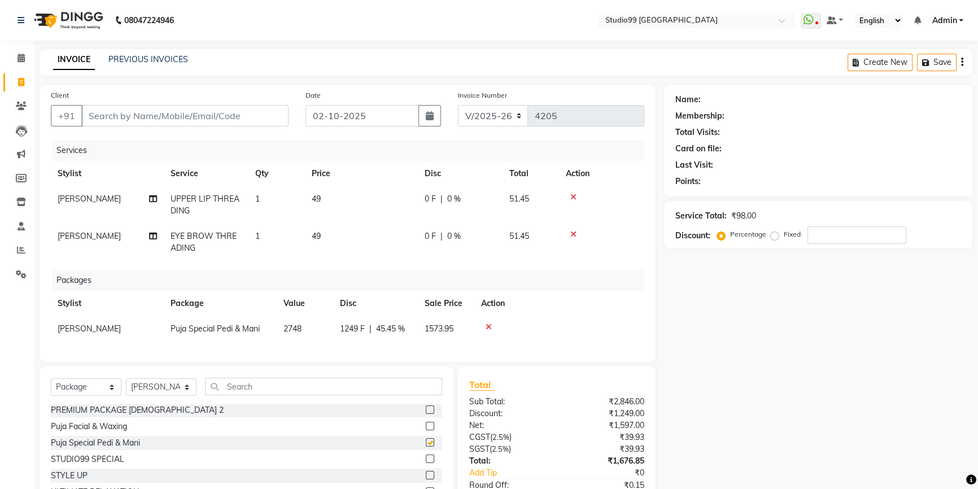
checkbox input "false"
click at [176, 396] on select "Select Stylist Admin AKSHAY AMARJIT Dina GOUTAM Gulshan MAHI Nobil Hasan PRIYA …" at bounding box center [161, 386] width 71 height 17
select select "43361"
click at [126, 386] on select "Select Stylist Admin AKSHAY AMARJIT Dina GOUTAM Gulshan MAHI Nobil Hasan PRIYA …" at bounding box center [161, 386] width 71 height 17
click at [248, 395] on input "text" at bounding box center [323, 386] width 237 height 17
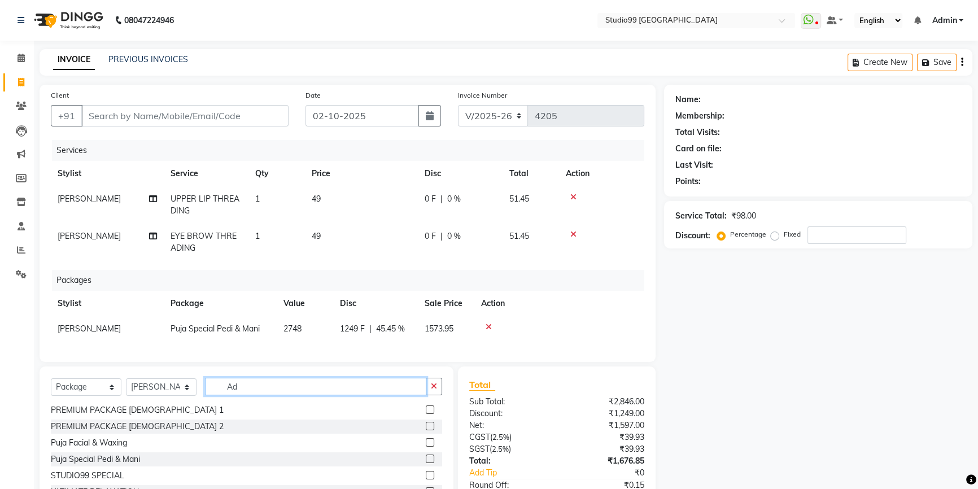
scroll to position [0, 0]
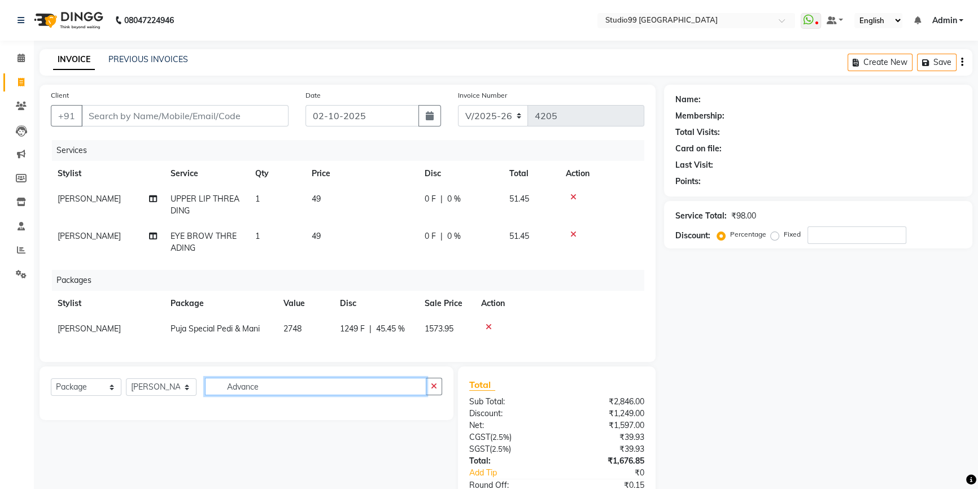
type input "Advance"
click at [91, 396] on select "Select Service Product Membership Package Voucher Prepaid Gift Card" at bounding box center [86, 386] width 71 height 17
select select "service"
click at [51, 386] on select "Select Service Product Membership Package Voucher Prepaid Gift Card" at bounding box center [86, 386] width 71 height 17
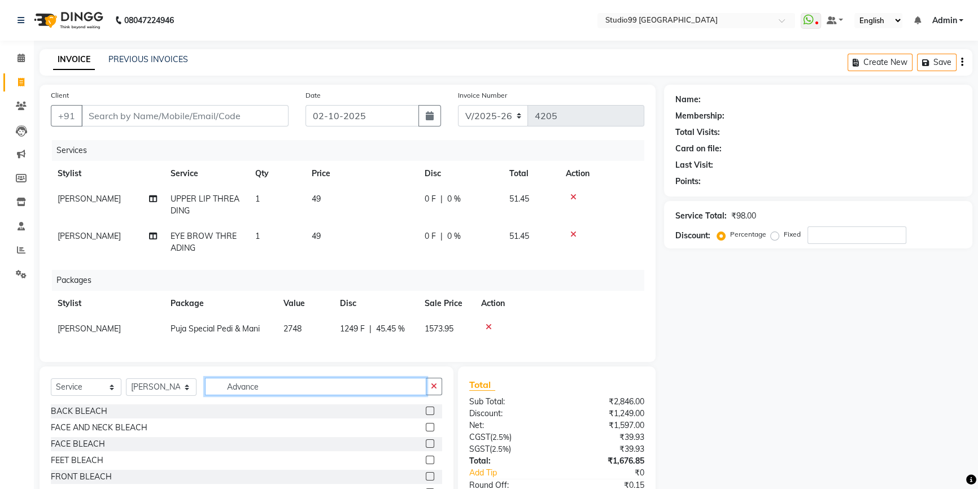
click at [241, 395] on input "Advance" at bounding box center [315, 386] width 221 height 17
click at [275, 395] on input "Advance" at bounding box center [315, 386] width 221 height 17
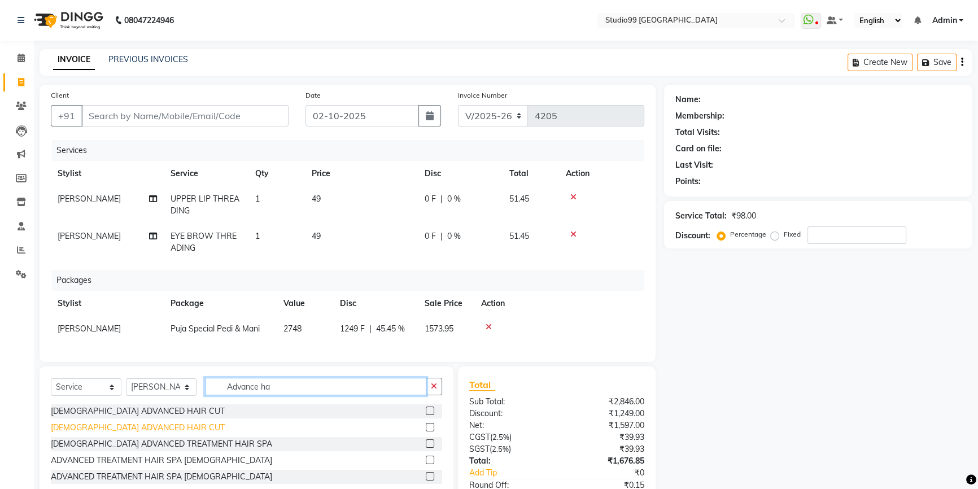
type input "Advance ha"
click at [106, 434] on div "MALE ADVANCED HAIR CUT" at bounding box center [138, 428] width 174 height 12
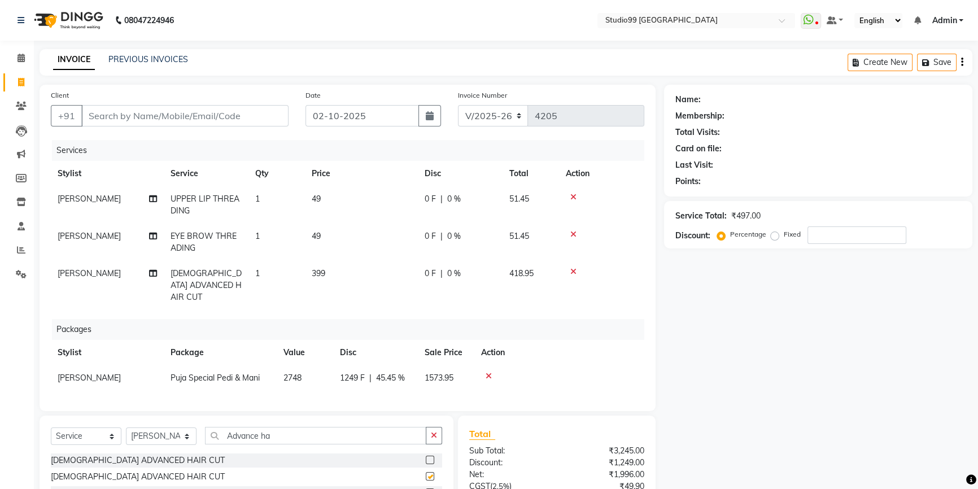
checkbox input "false"
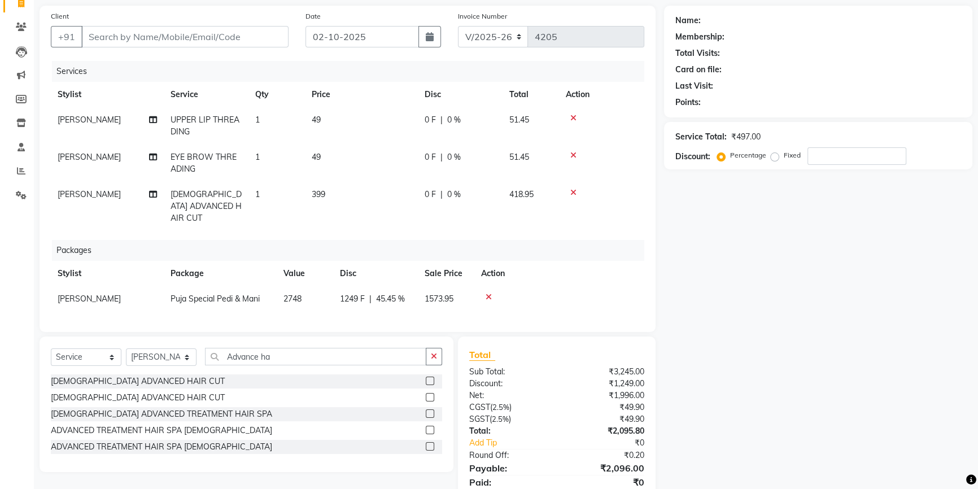
scroll to position [117, 0]
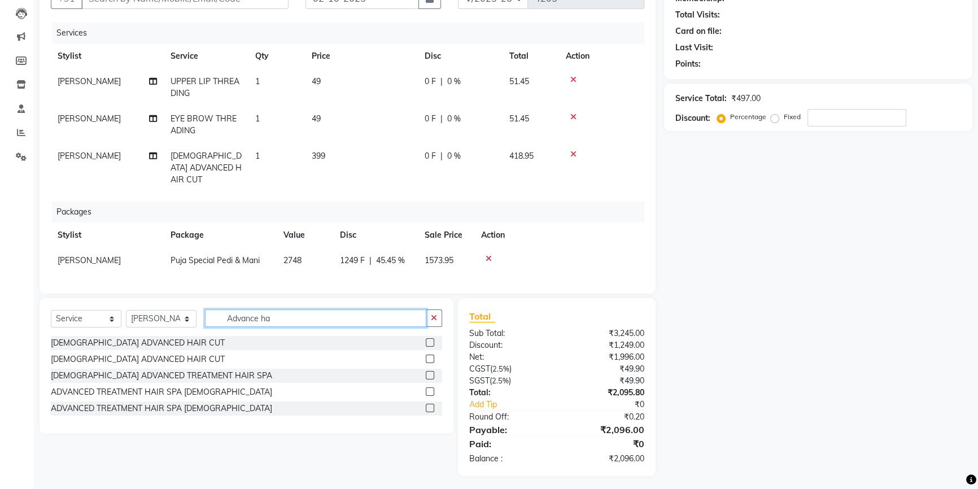
drag, startPoint x: 283, startPoint y: 312, endPoint x: 178, endPoint y: 310, distance: 105.6
click at [178, 310] on div "Select Service Product Membership Package Voucher Prepaid Gift Card Select Styl…" at bounding box center [246, 322] width 391 height 27
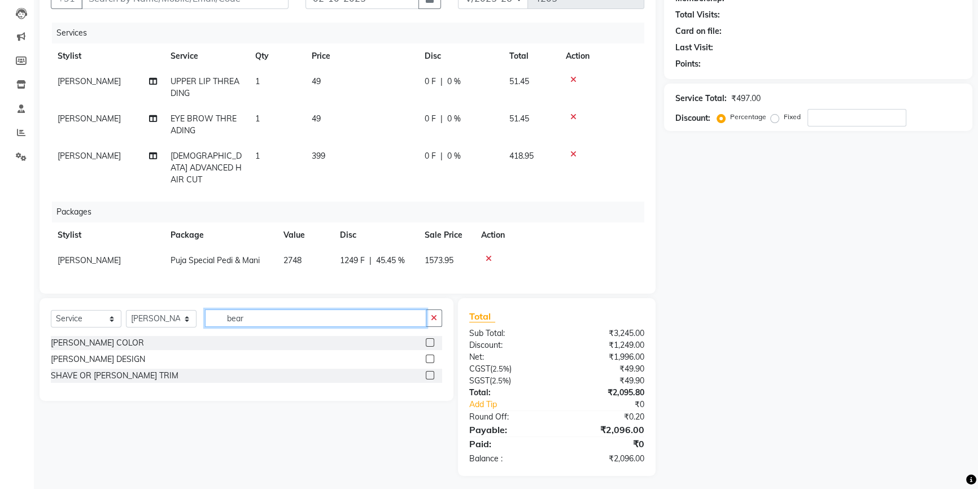
type input "bear"
click at [90, 381] on div "BEARD COLOR BEARD DESIGN SHAVE OR BEARD TRIM" at bounding box center [246, 363] width 391 height 54
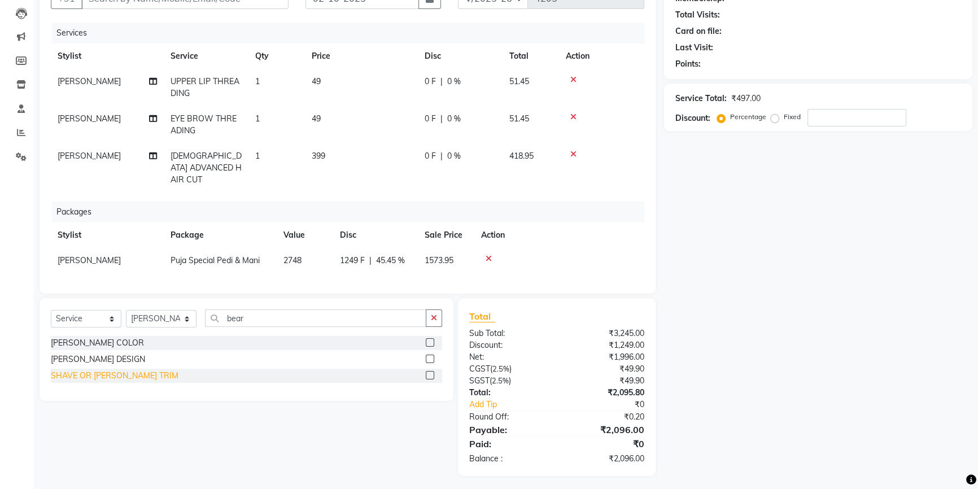
click at [94, 375] on div "SHAVE OR [PERSON_NAME] TRIM" at bounding box center [115, 376] width 128 height 12
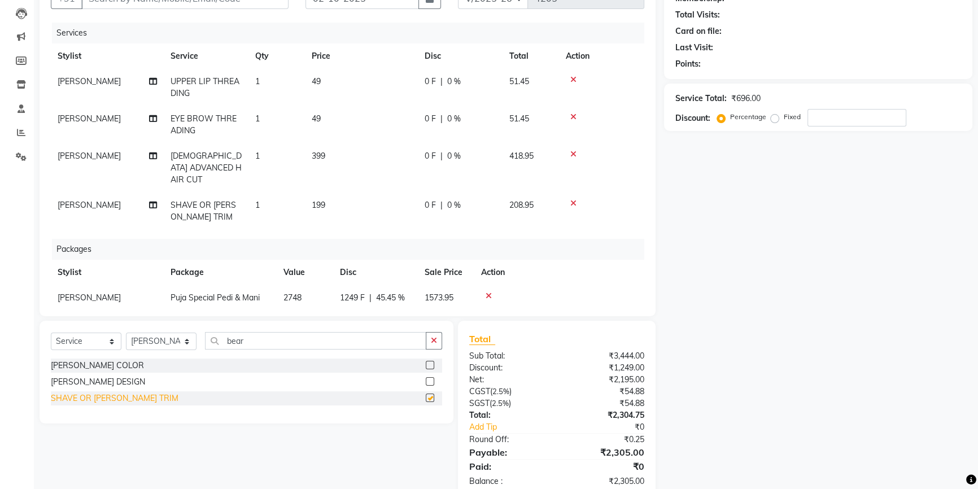
checkbox input "false"
click at [155, 339] on select "Select Stylist Admin AKSHAY AMARJIT Dina GOUTAM Gulshan MAHI Nobil Hasan PRIYA …" at bounding box center [161, 340] width 71 height 17
select select "52201"
click at [126, 332] on select "Select Stylist Admin AKSHAY AMARJIT Dina GOUTAM Gulshan MAHI Nobil Hasan PRIYA …" at bounding box center [161, 340] width 71 height 17
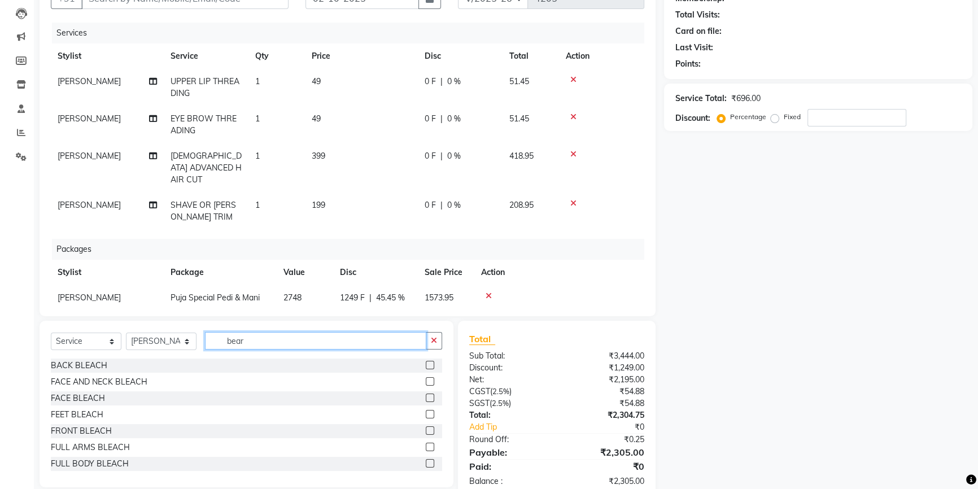
drag, startPoint x: 262, startPoint y: 340, endPoint x: 183, endPoint y: 339, distance: 78.5
click at [183, 339] on div "Select Service Product Membership Package Voucher Prepaid Gift Card Select Styl…" at bounding box center [246, 345] width 391 height 27
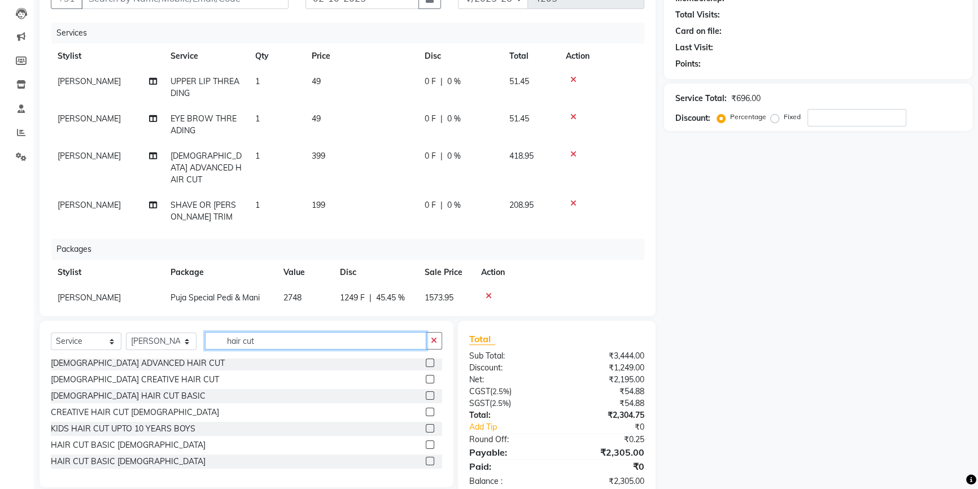
scroll to position [102, 0]
type input "hair cut"
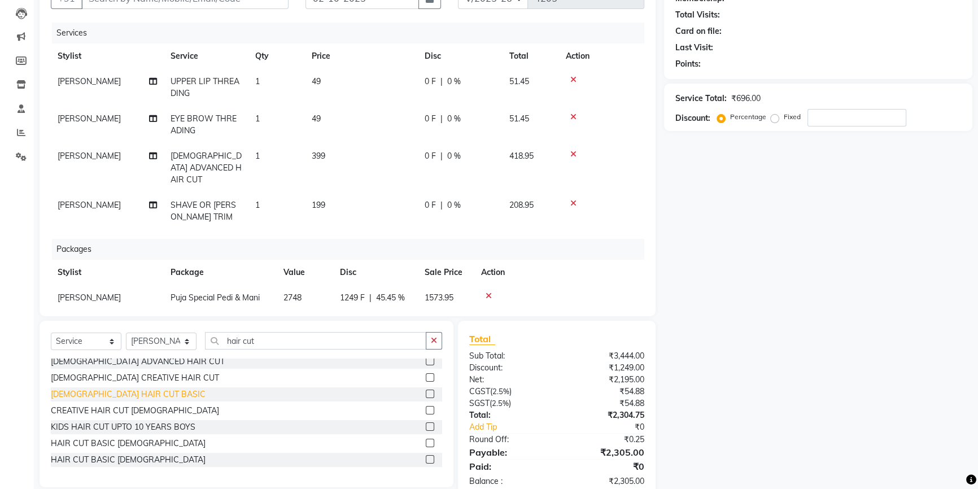
click at [119, 395] on div "MALE HAIR CUT BASIC" at bounding box center [128, 394] width 155 height 12
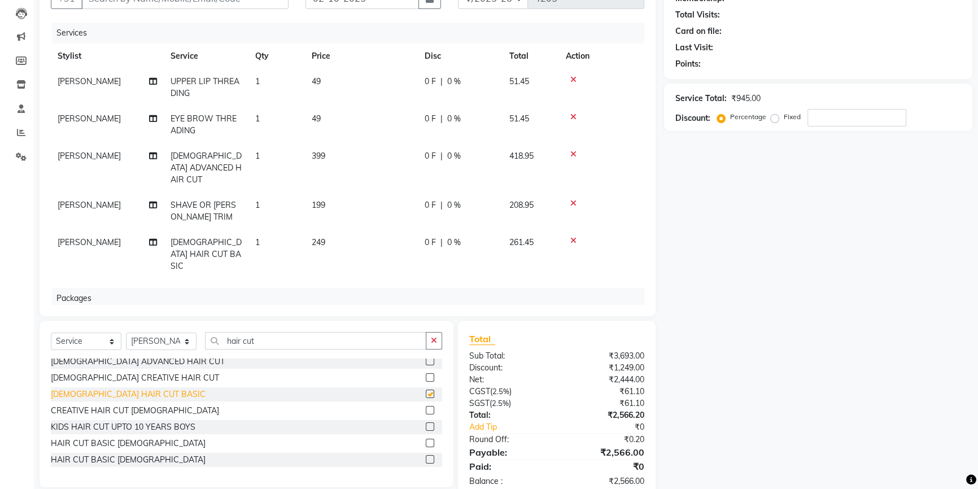
checkbox input "false"
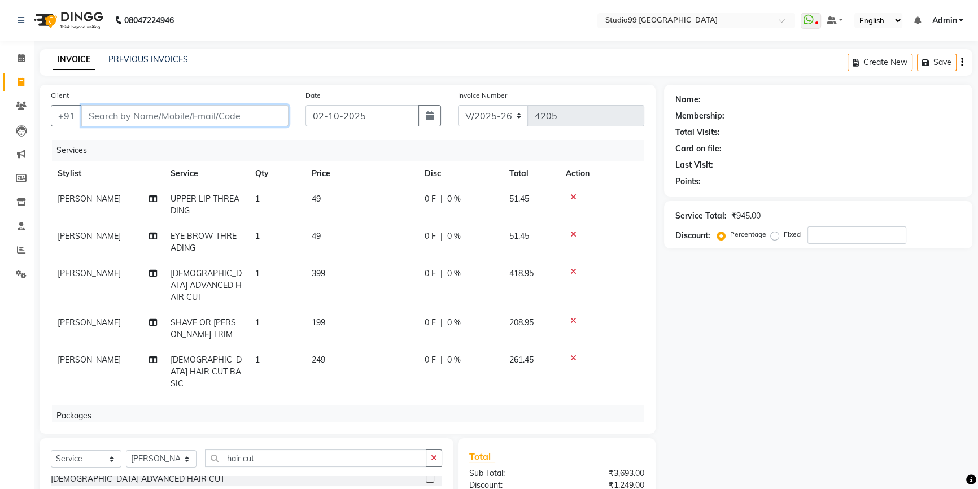
click at [186, 116] on input "Client" at bounding box center [184, 115] width 207 height 21
type input "9"
type input "0"
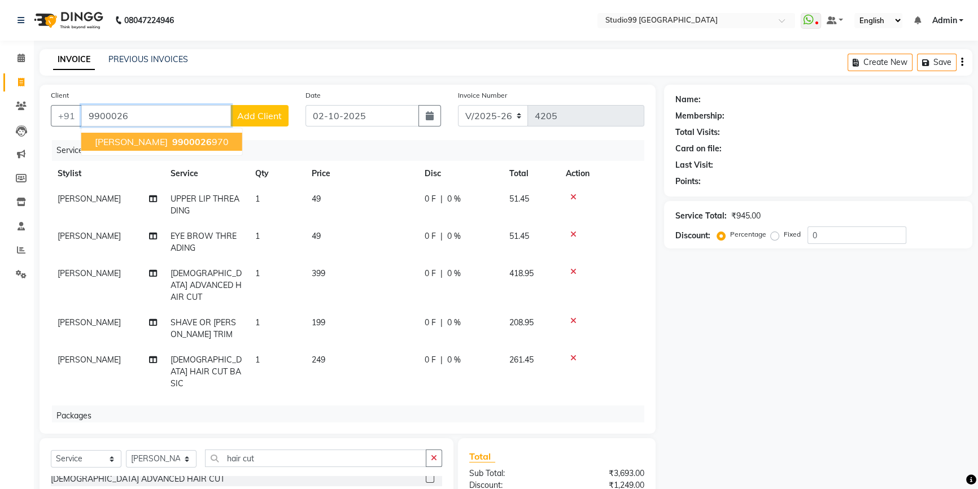
click at [172, 145] on span "9900026" at bounding box center [192, 141] width 40 height 11
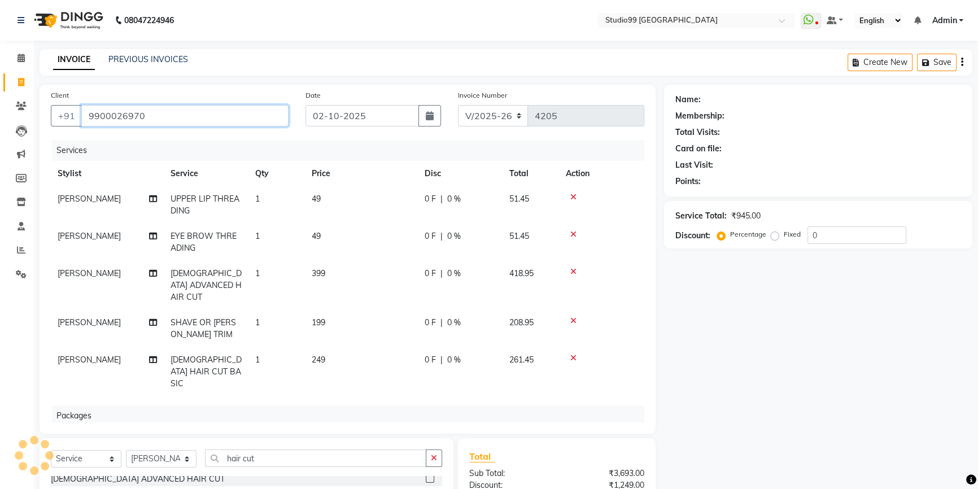
type input "9900026970"
select select "2: Object"
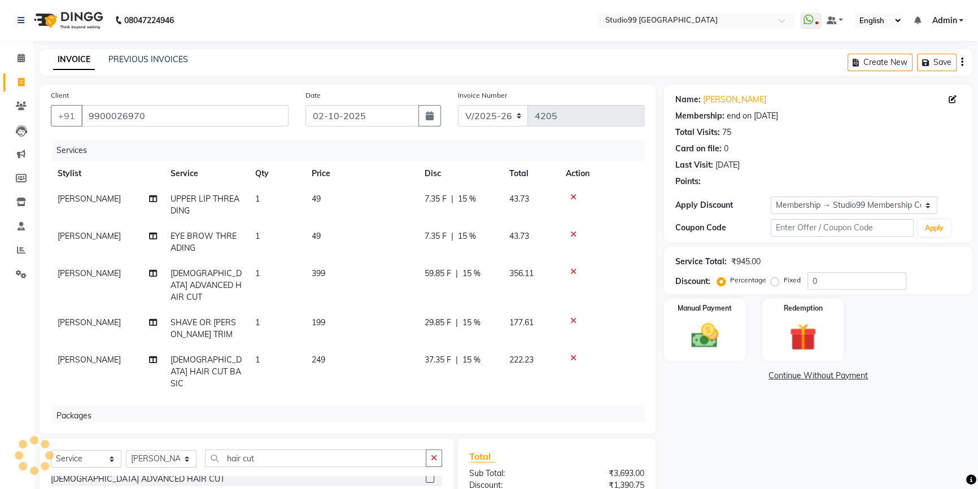
type input "15"
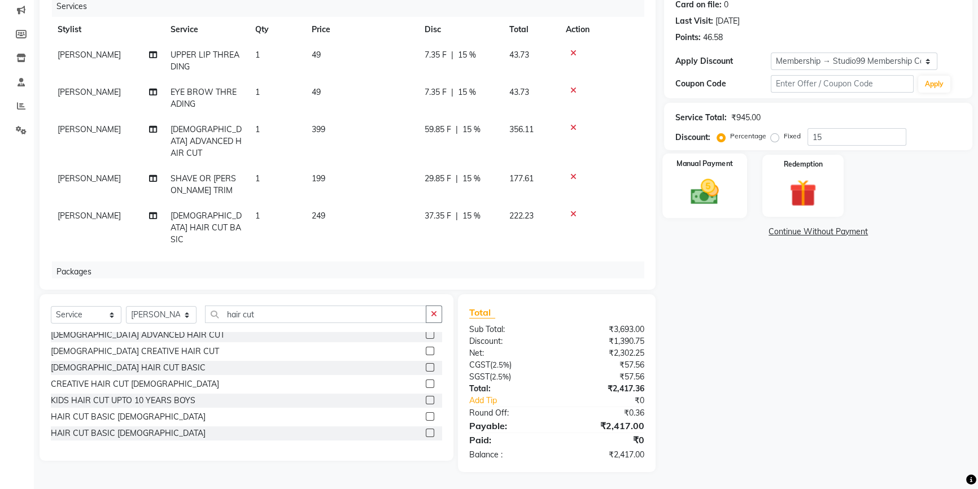
click at [711, 196] on img at bounding box center [705, 192] width 46 height 32
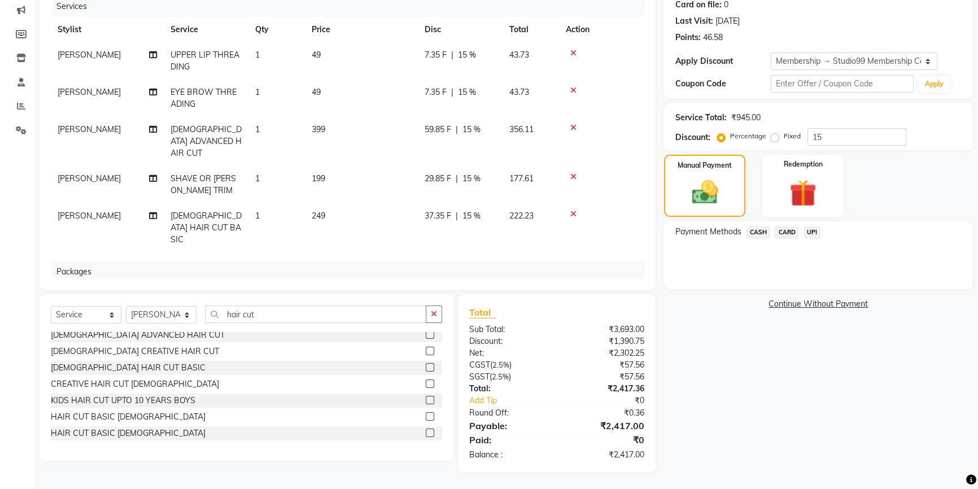
click at [813, 234] on span "UPI" at bounding box center [811, 232] width 17 height 13
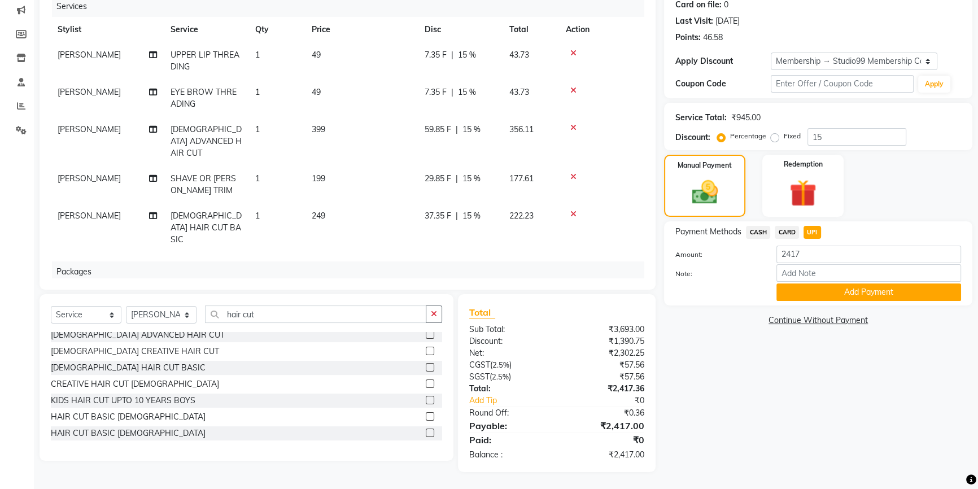
click at [839, 292] on button "Add Payment" at bounding box center [868, 291] width 185 height 17
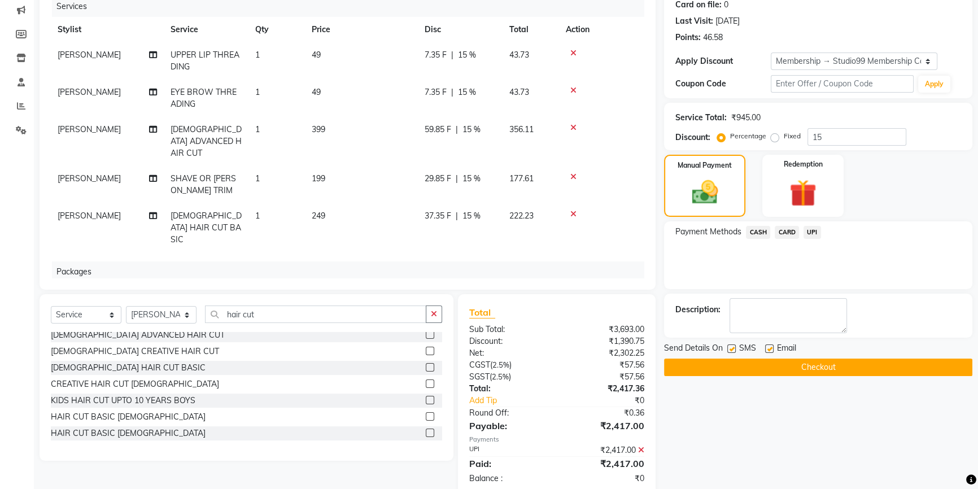
scroll to position [208, 0]
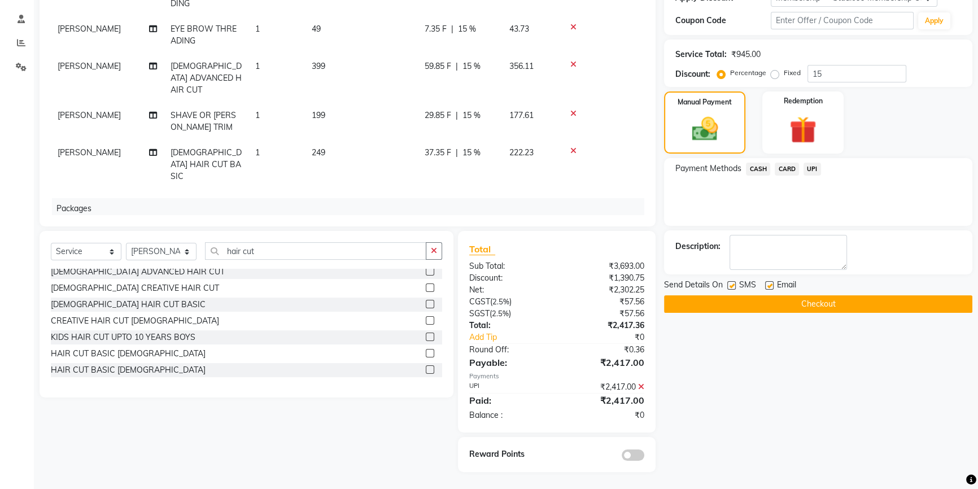
click at [832, 308] on button "Checkout" at bounding box center [818, 303] width 308 height 17
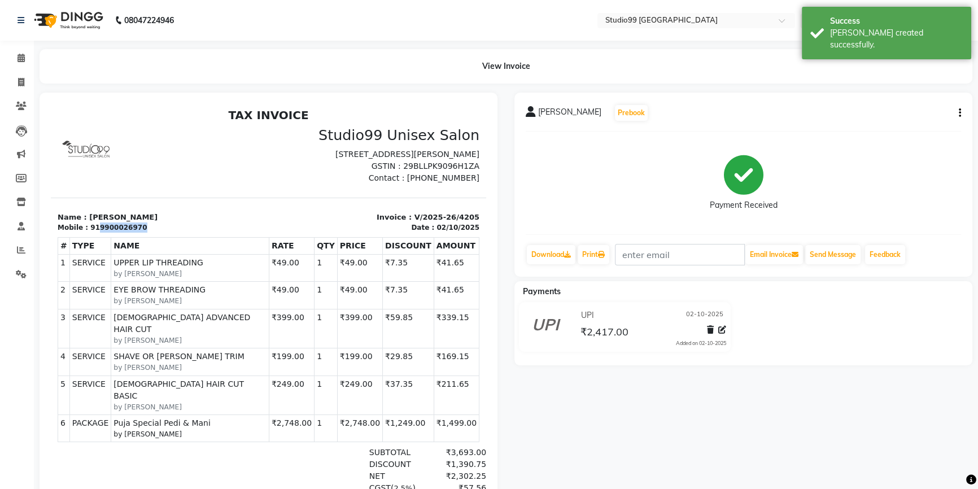
drag, startPoint x: 93, startPoint y: 240, endPoint x: 174, endPoint y: 240, distance: 81.3
click at [174, 233] on div "Mobile : 919900026970" at bounding box center [160, 227] width 204 height 10
copy div "9900026970"
click at [21, 82] on icon at bounding box center [21, 82] width 6 height 8
select select "service"
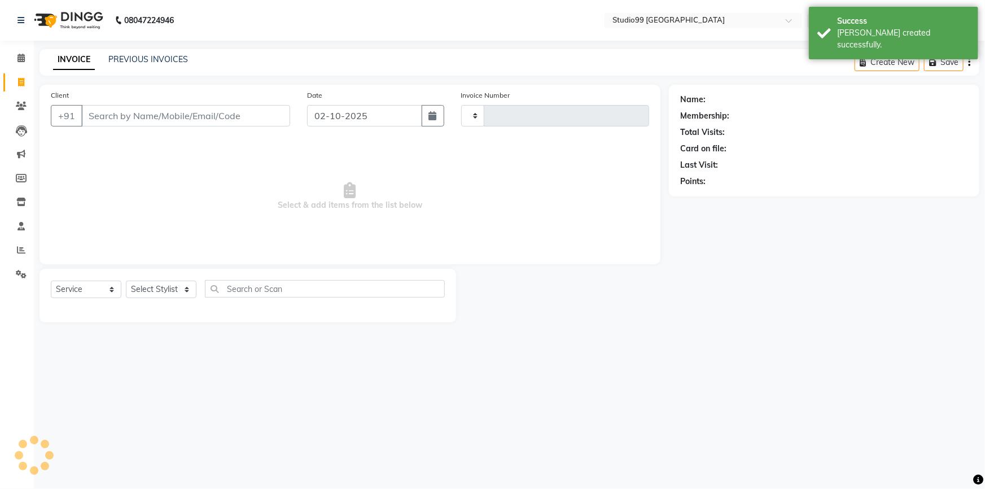
type input "4206"
select select "6042"
click at [168, 107] on input "Client" at bounding box center [185, 115] width 209 height 21
type input "9900026970"
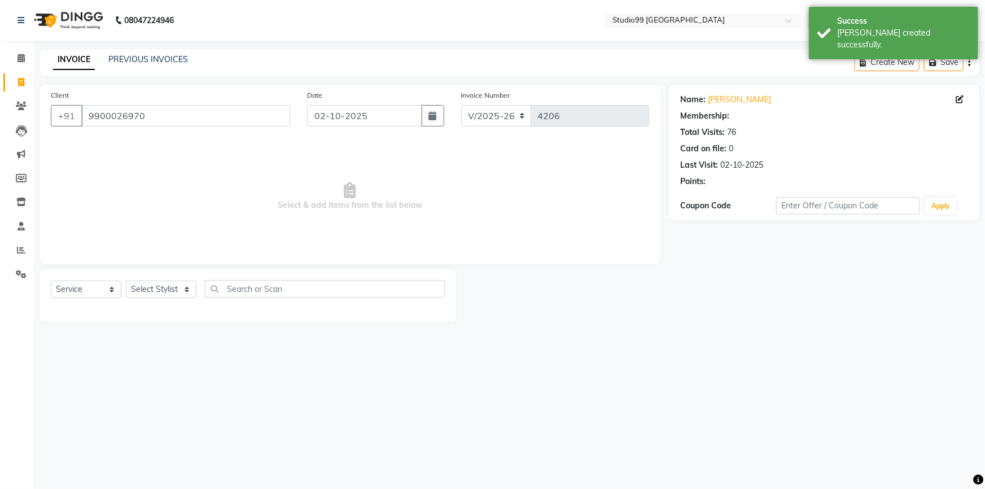
select select "2: Object"
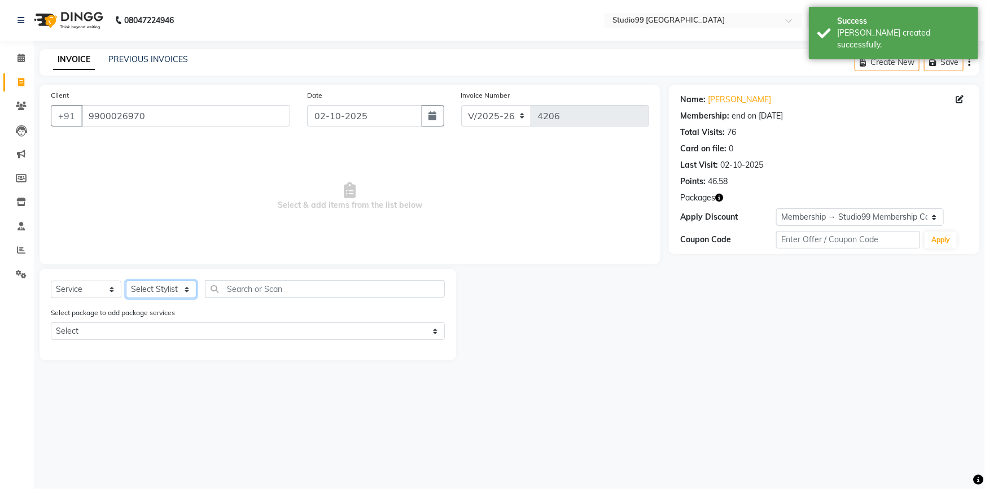
click at [151, 288] on select "Select Stylist Admin AKSHAY AMARJIT Dina GOUTAM Gulshan MAHI Nobil Hasan PRIYA …" at bounding box center [161, 289] width 71 height 17
select select "43360"
click at [126, 281] on select "Select Stylist Admin AKSHAY AMARJIT Dina GOUTAM Gulshan MAHI Nobil Hasan PRIYA …" at bounding box center [161, 289] width 71 height 17
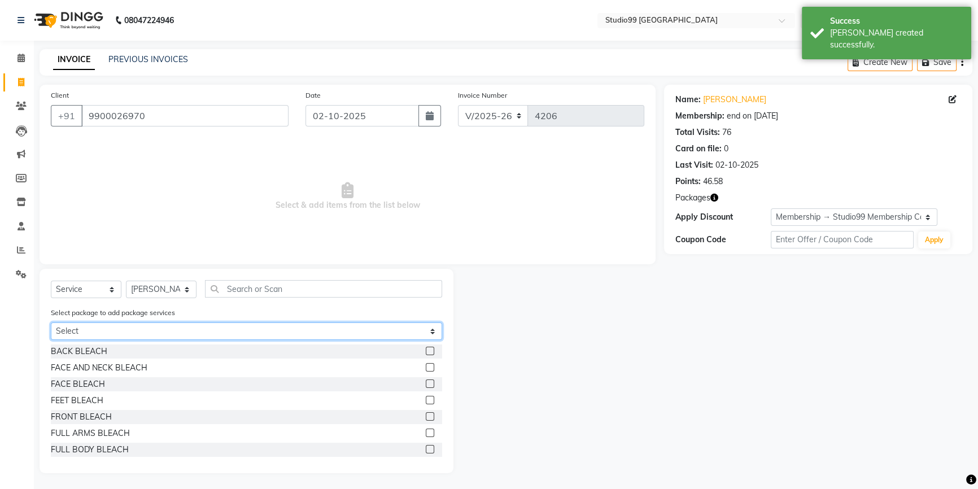
click at [138, 335] on select "Select Puja Special Pedi & Mani" at bounding box center [246, 330] width 391 height 17
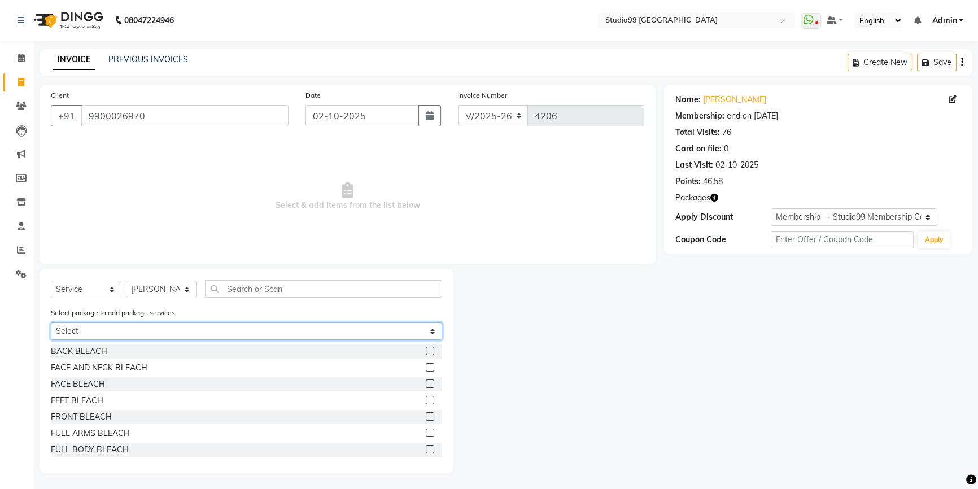
select select "1: Object"
click at [51, 323] on select "Select Puja Special Pedi & Mani" at bounding box center [246, 330] width 391 height 17
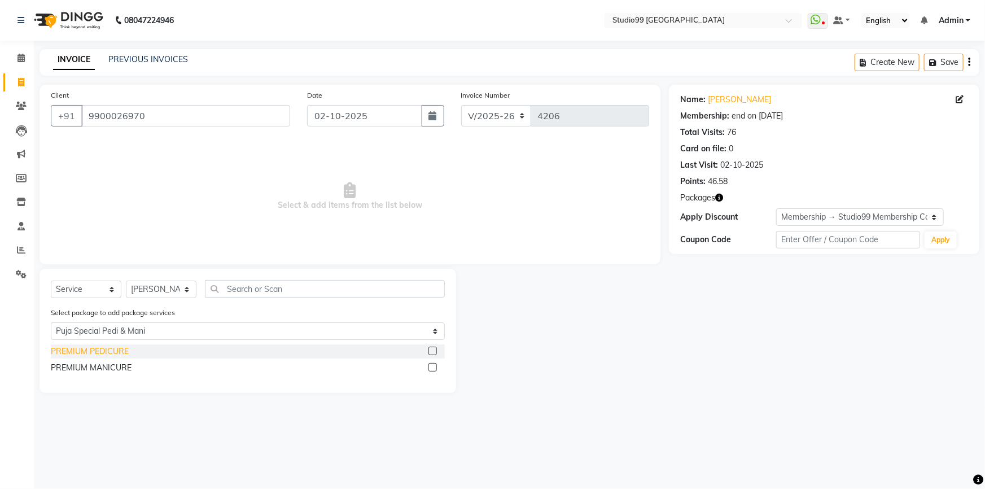
click at [125, 351] on div "PREMIUM PEDICURE" at bounding box center [90, 351] width 78 height 12
checkbox input "false"
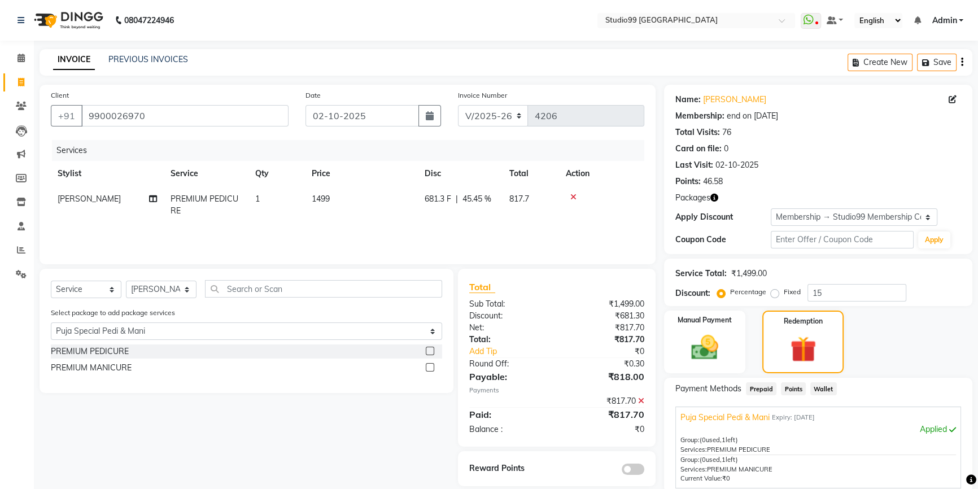
drag, startPoint x: 120, startPoint y: 370, endPoint x: 129, endPoint y: 368, distance: 9.7
click at [120, 369] on div "PREMIUM MANICURE" at bounding box center [91, 368] width 81 height 12
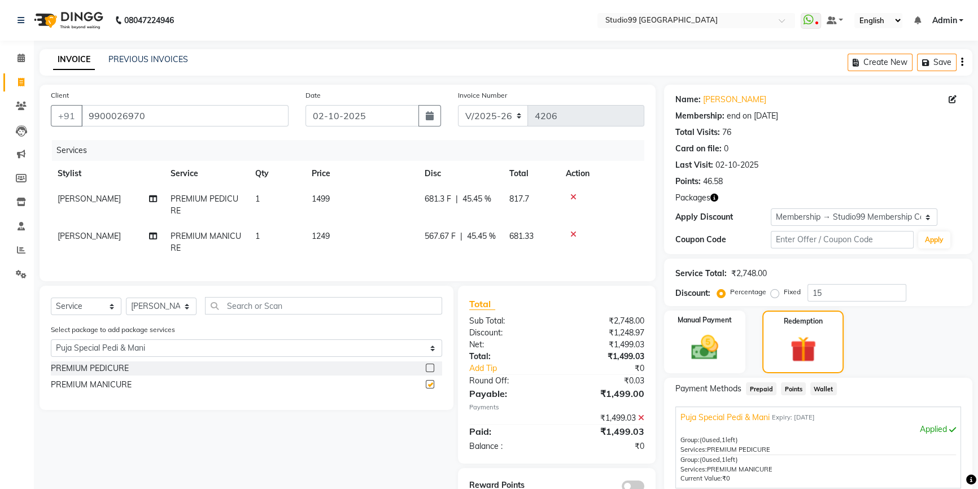
checkbox input "false"
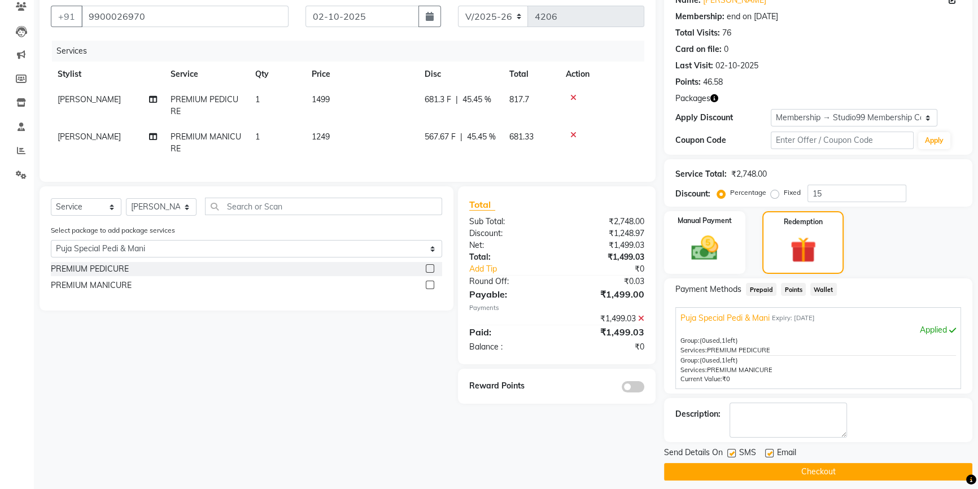
scroll to position [102, 0]
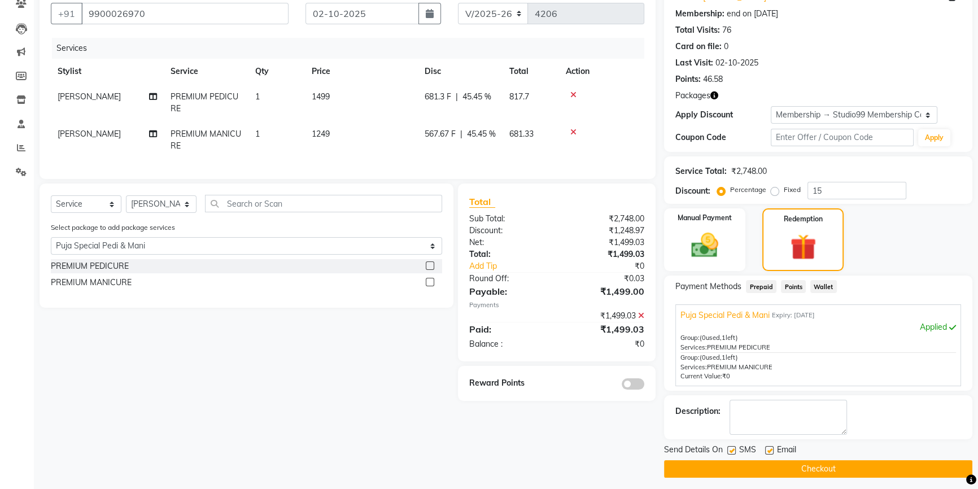
click at [829, 466] on button "Checkout" at bounding box center [818, 468] width 308 height 17
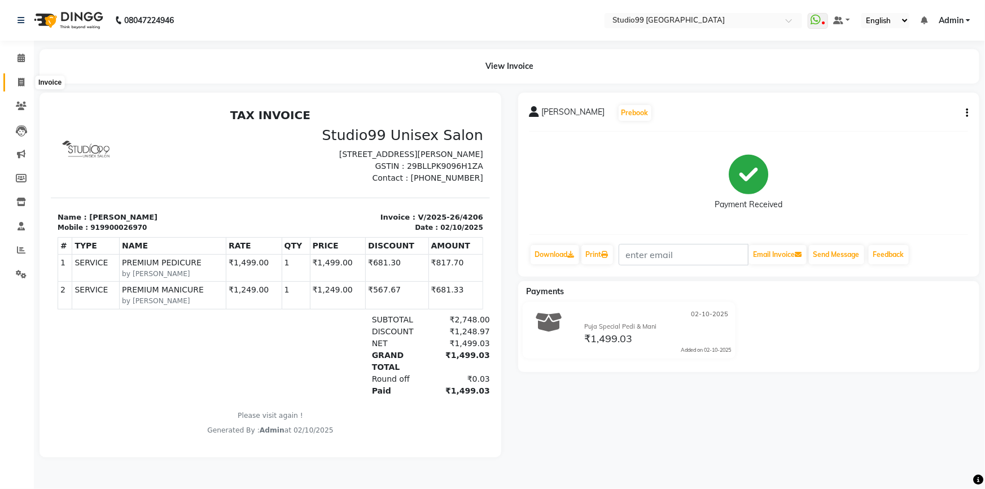
click at [21, 83] on icon at bounding box center [21, 82] width 6 height 8
select select "service"
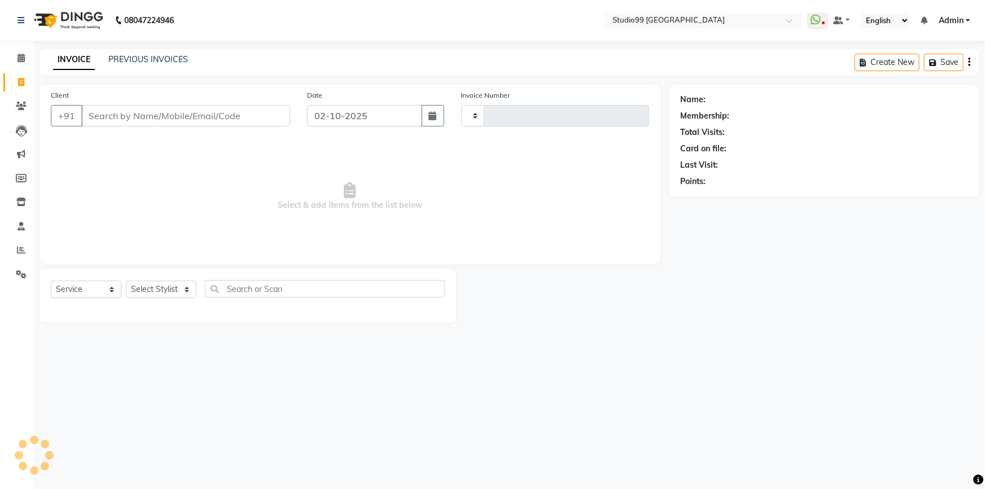
type input "4207"
select select "6042"
click at [139, 62] on link "PREVIOUS INVOICES" at bounding box center [148, 59] width 80 height 10
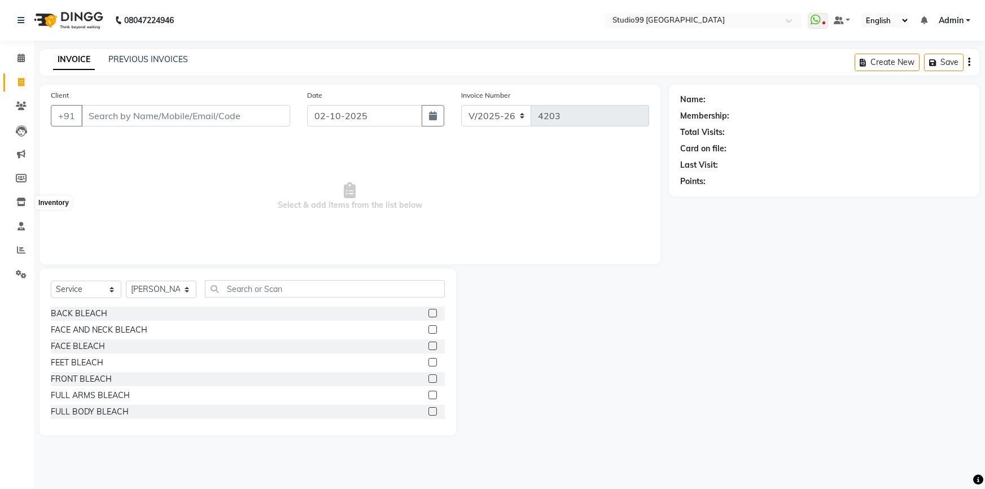
select select "6042"
select select "service"
select select "43361"
click at [142, 58] on link "PREVIOUS INVOICES" at bounding box center [148, 59] width 80 height 10
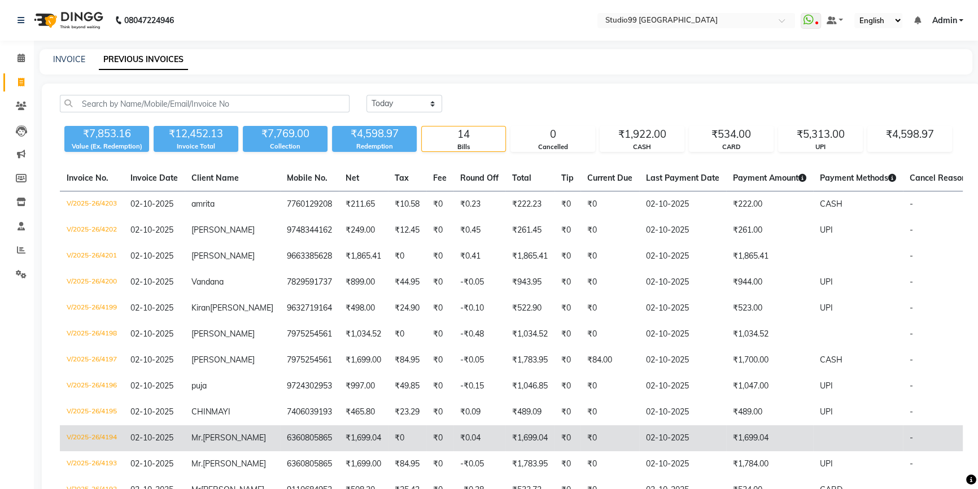
click at [282, 435] on td "6360805865" at bounding box center [309, 438] width 59 height 26
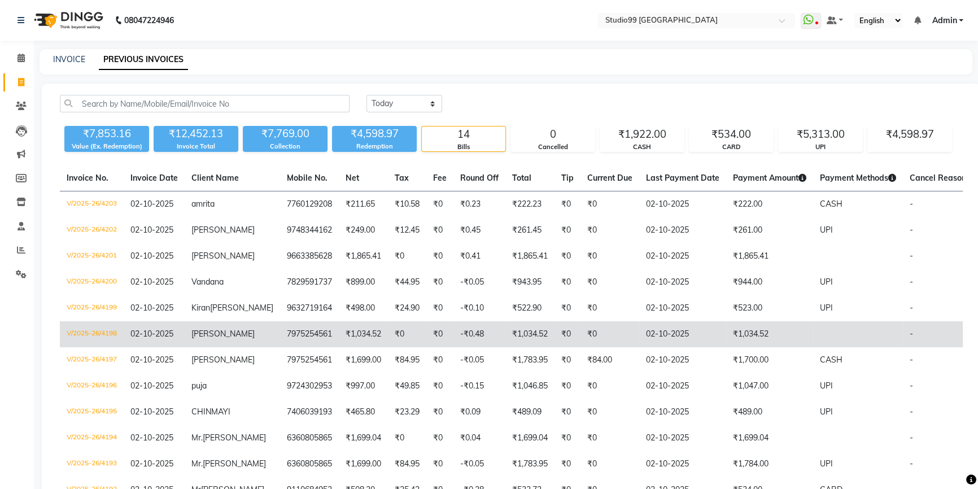
click at [339, 336] on td "₹1,034.52" at bounding box center [363, 334] width 49 height 26
click at [216, 333] on span "[PERSON_NAME]" at bounding box center [222, 334] width 63 height 10
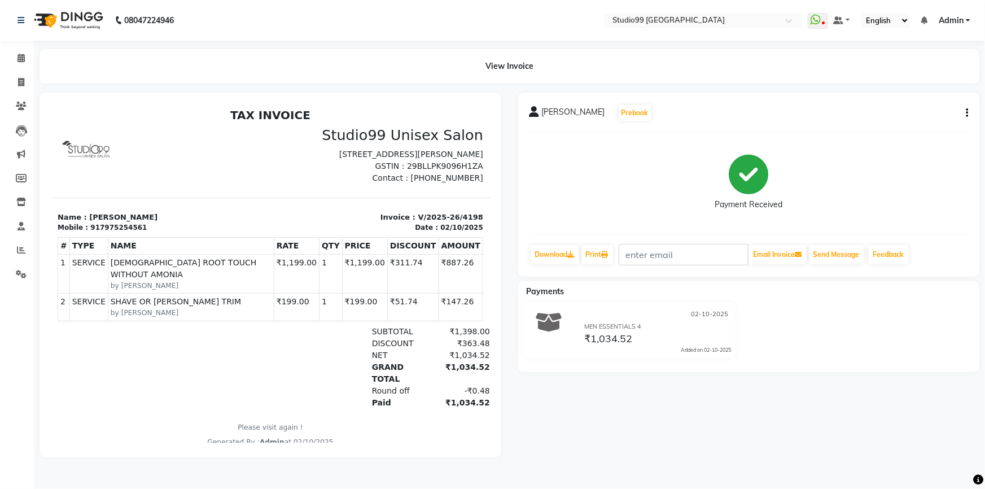
drag, startPoint x: 445, startPoint y: 330, endPoint x: 462, endPoint y: 331, distance: 17.0
click at [462, 331] on div "₹1,398.00" at bounding box center [458, 331] width 63 height 12
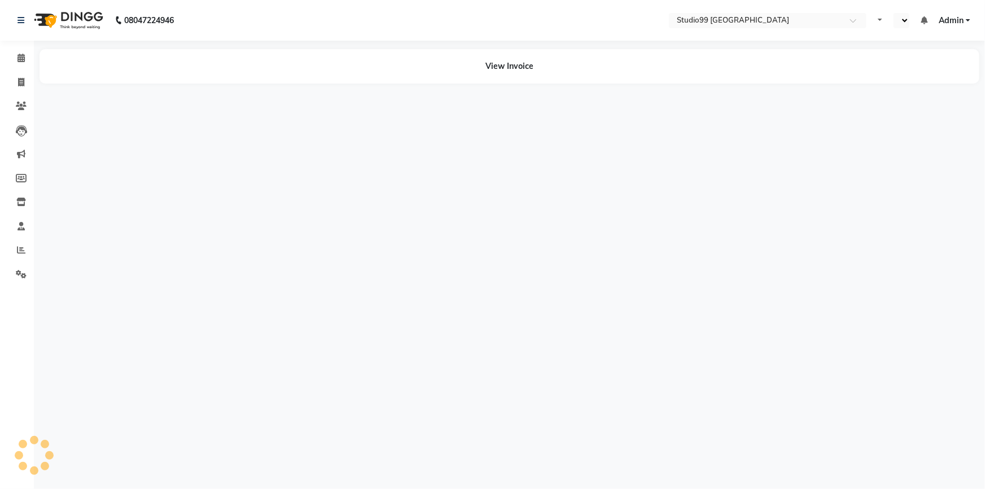
select select "en"
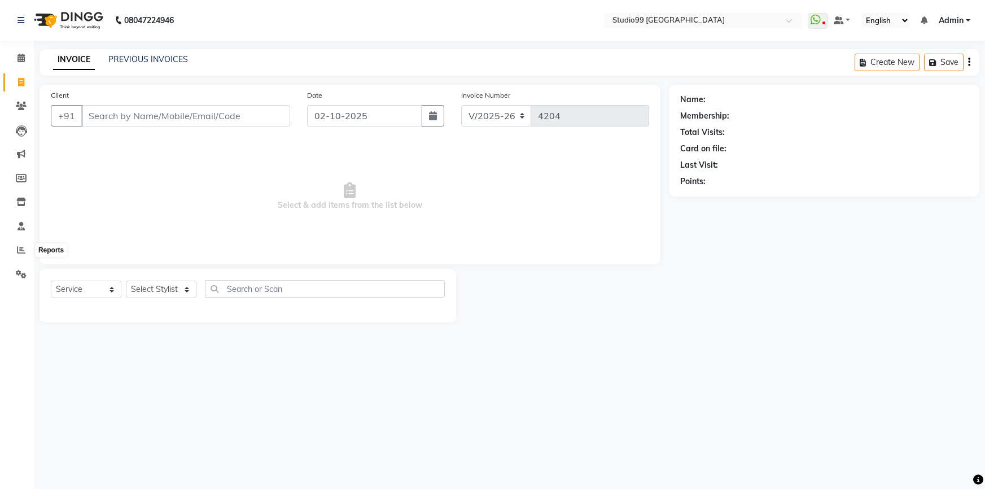
select select "6042"
select select "service"
click at [19, 249] on icon at bounding box center [21, 250] width 8 height 8
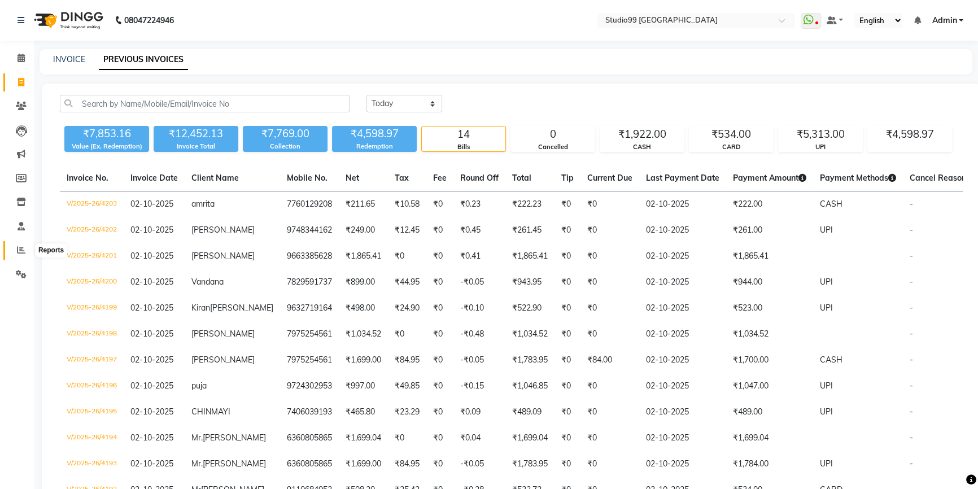
click at [20, 251] on icon at bounding box center [21, 250] width 8 height 8
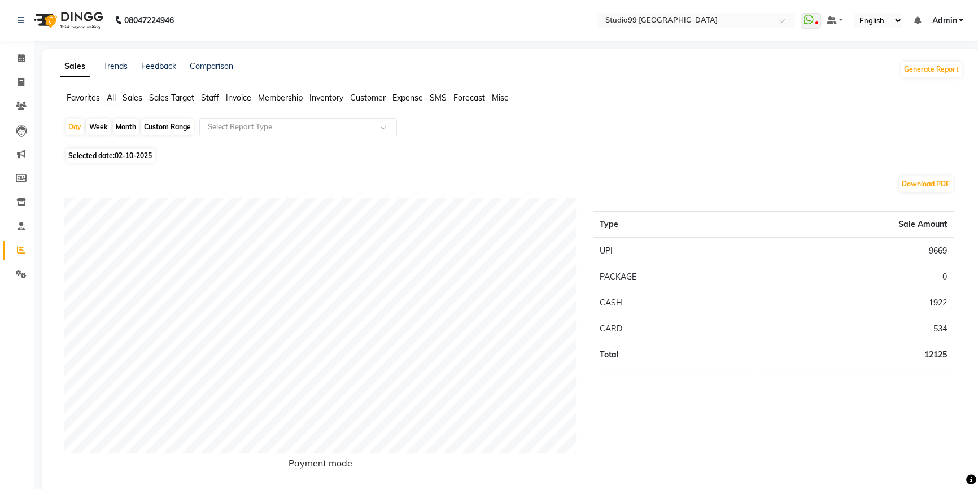
click at [207, 95] on span "Staff" at bounding box center [210, 98] width 18 height 10
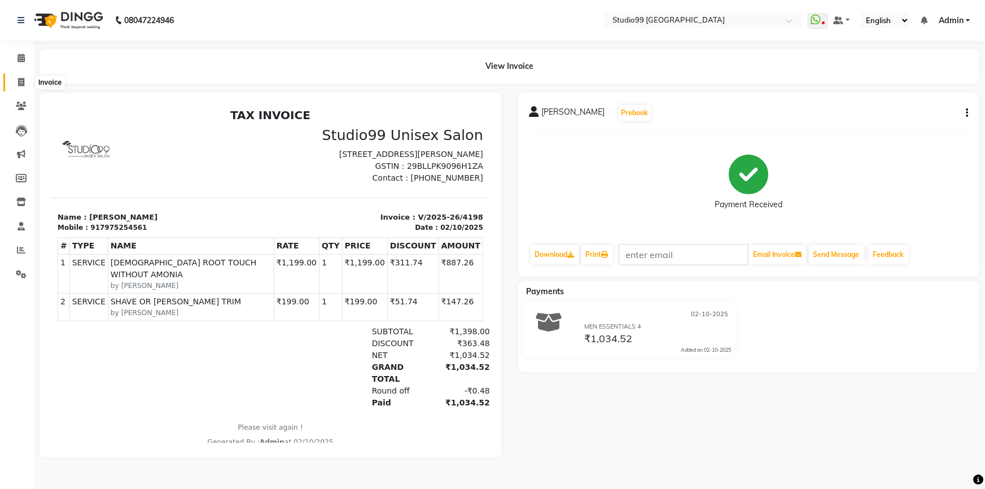
click at [25, 82] on span at bounding box center [21, 82] width 20 height 13
select select "service"
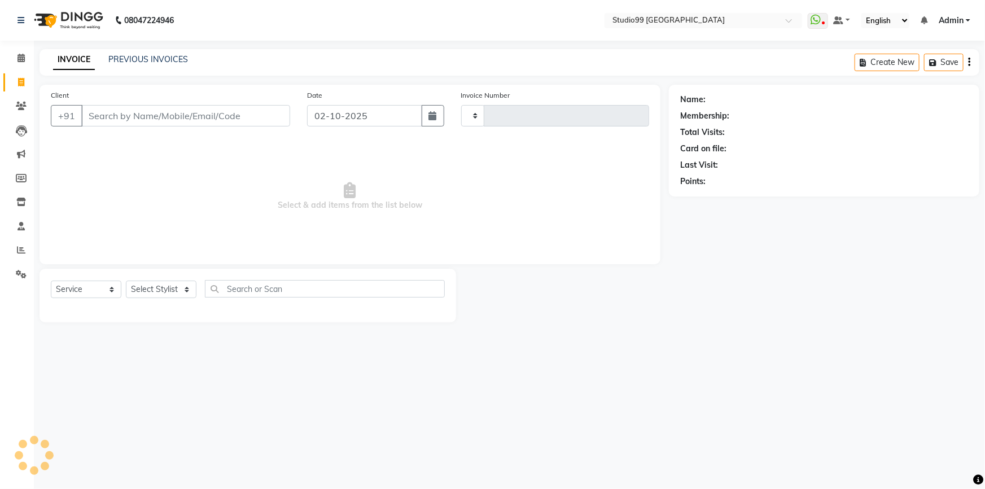
type input "4207"
select select "6042"
click at [157, 55] on link "PREVIOUS INVOICES" at bounding box center [148, 59] width 80 height 10
